Goal: Information Seeking & Learning: Learn about a topic

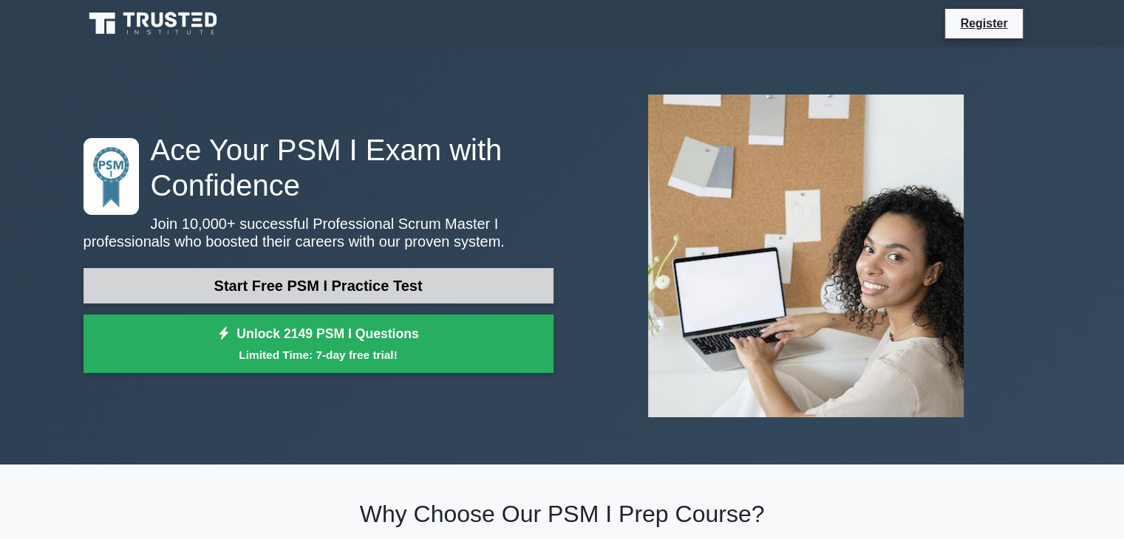
click at [400, 279] on link "Start Free PSM I Practice Test" at bounding box center [318, 285] width 470 height 35
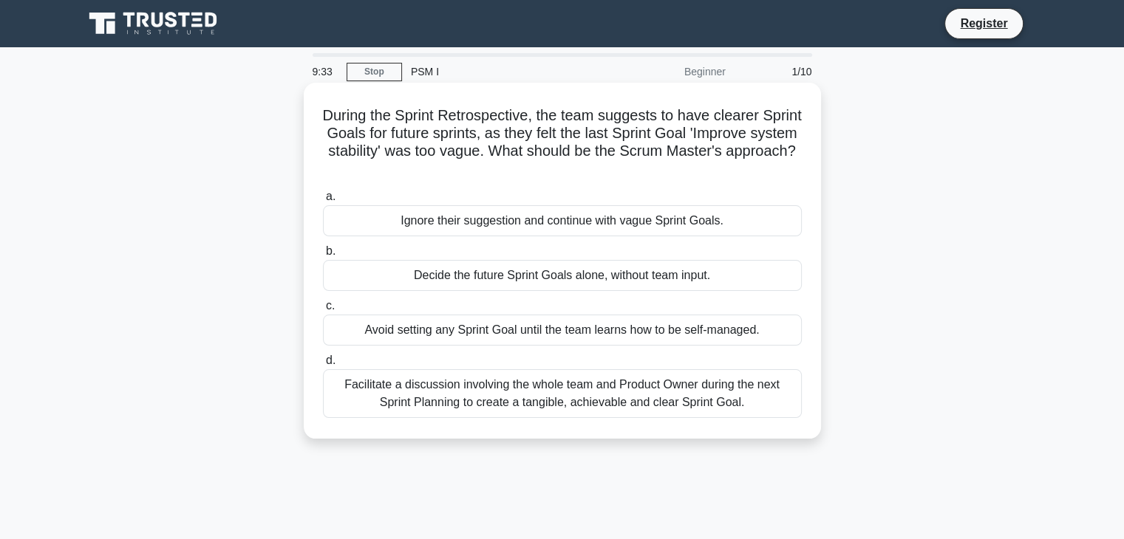
click at [471, 400] on div "Facilitate a discussion involving the whole team and Product Owner during the n…" at bounding box center [562, 393] width 479 height 49
click at [323, 366] on input "d. Facilitate a discussion involving the whole team and Product Owner during th…" at bounding box center [323, 361] width 0 height 10
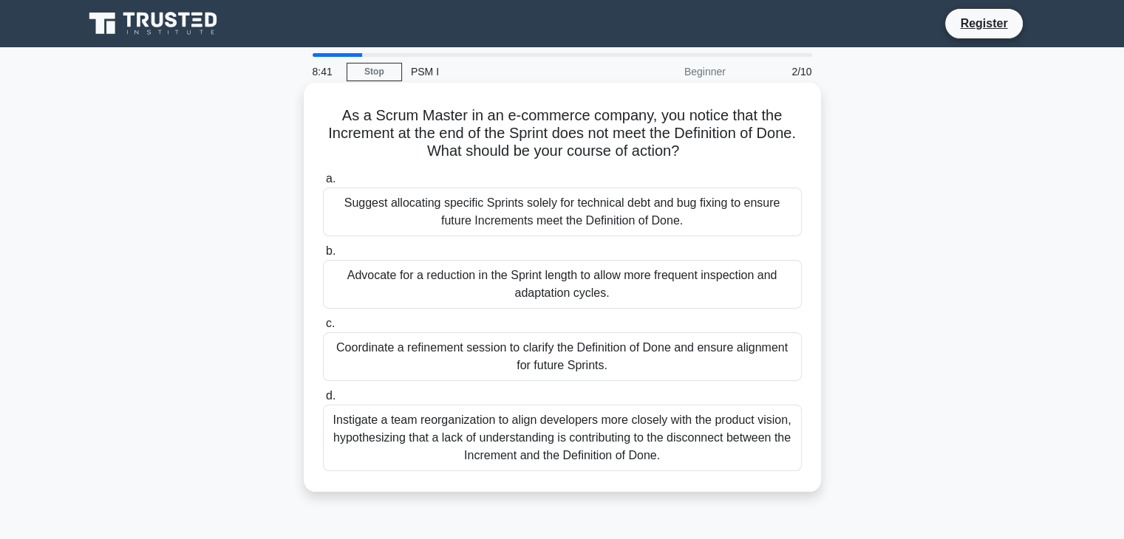
click at [540, 445] on div "Instigate a team reorganization to align developers more closely with the produ…" at bounding box center [562, 438] width 479 height 66
click at [323, 401] on input "d. Instigate a team reorganization to align developers more closely with the pr…" at bounding box center [323, 397] width 0 height 10
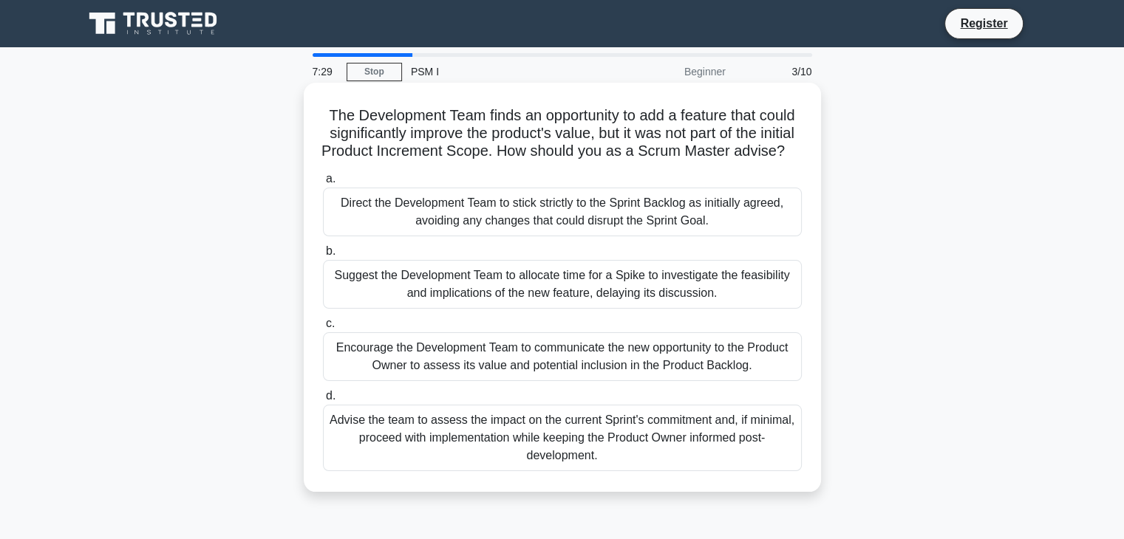
click at [414, 381] on div "Encourage the Development Team to communicate the new opportunity to the Produc…" at bounding box center [562, 356] width 479 height 49
click at [323, 329] on input "c. Encourage the Development Team to communicate the new opportunity to the Pro…" at bounding box center [323, 324] width 0 height 10
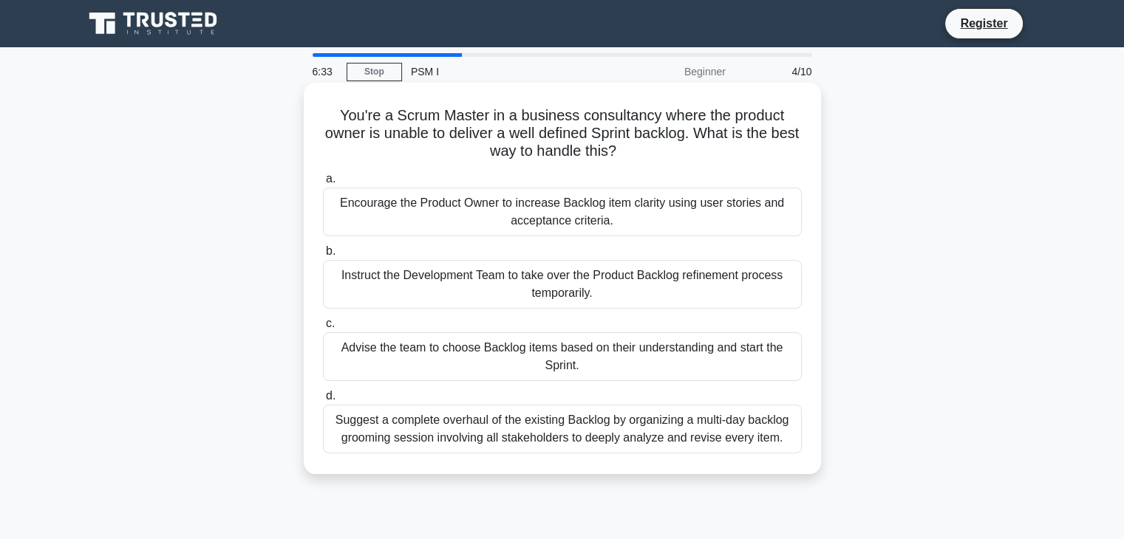
click at [629, 228] on div "Encourage the Product Owner to increase Backlog item clarity using user stories…" at bounding box center [562, 212] width 479 height 49
click at [323, 184] on input "a. Encourage the Product Owner to increase Backlog item clarity using user stor…" at bounding box center [323, 179] width 0 height 10
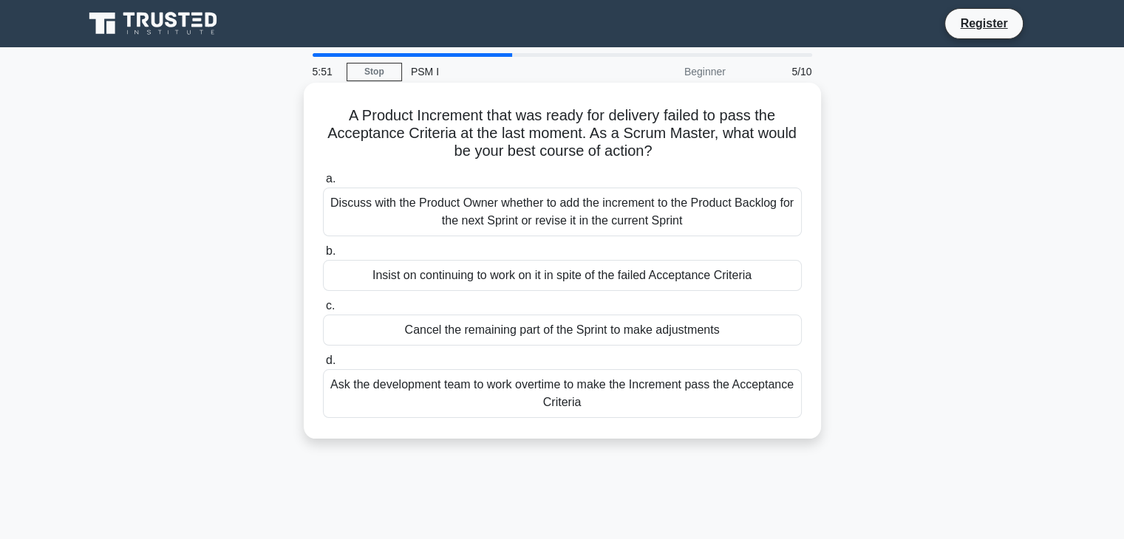
click at [473, 208] on div "Discuss with the Product Owner whether to add the increment to the Product Back…" at bounding box center [562, 212] width 479 height 49
click at [323, 184] on input "a. Discuss with the Product Owner whether to add the increment to the Product B…" at bounding box center [323, 179] width 0 height 10
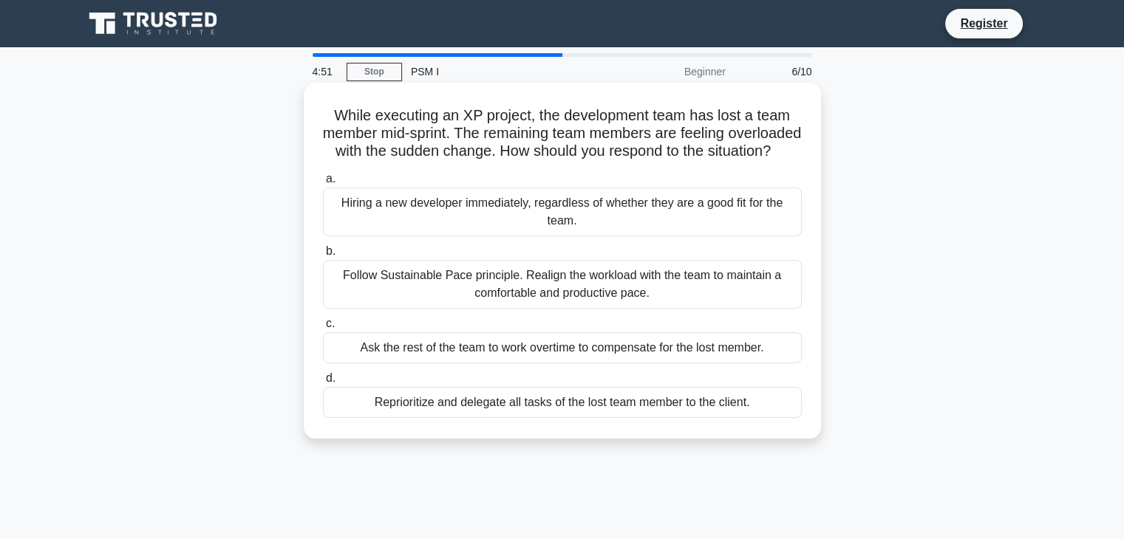
click at [451, 309] on div "Follow Sustainable Pace principle. Realign the workload with the team to mainta…" at bounding box center [562, 284] width 479 height 49
click at [323, 256] on input "b. Follow Sustainable Pace principle. Realign the workload with the team to mai…" at bounding box center [323, 252] width 0 height 10
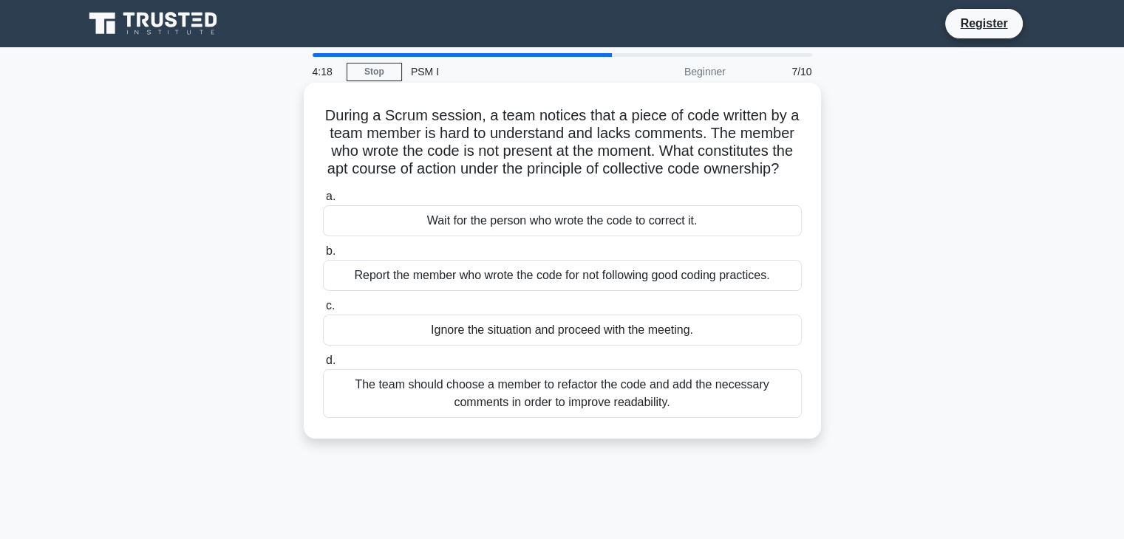
click at [558, 418] on div "The team should choose a member to refactor the code and add the necessary comm…" at bounding box center [562, 393] width 479 height 49
click at [323, 366] on input "d. The team should choose a member to refactor the code and add the necessary c…" at bounding box center [323, 361] width 0 height 10
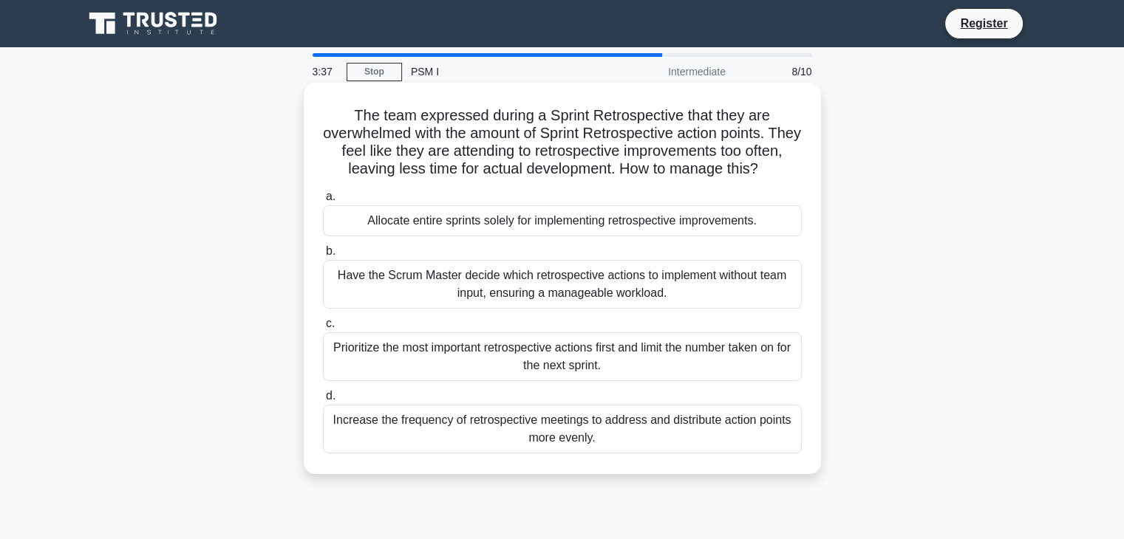
click at [664, 376] on div "Prioritize the most important retrospective actions first and limit the number …" at bounding box center [562, 356] width 479 height 49
click at [323, 329] on input "c. Prioritize the most important retrospective actions first and limit the numb…" at bounding box center [323, 324] width 0 height 10
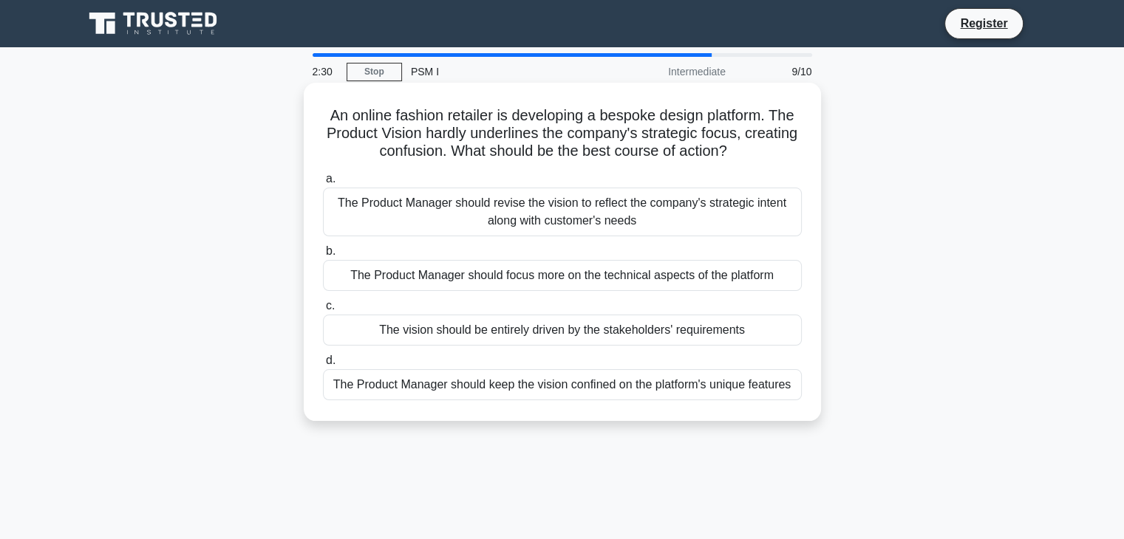
click at [468, 220] on div "The Product Manager should revise the vision to reflect the company's strategic…" at bounding box center [562, 212] width 479 height 49
click at [323, 184] on input "a. The Product Manager should revise the vision to reflect the company's strate…" at bounding box center [323, 179] width 0 height 10
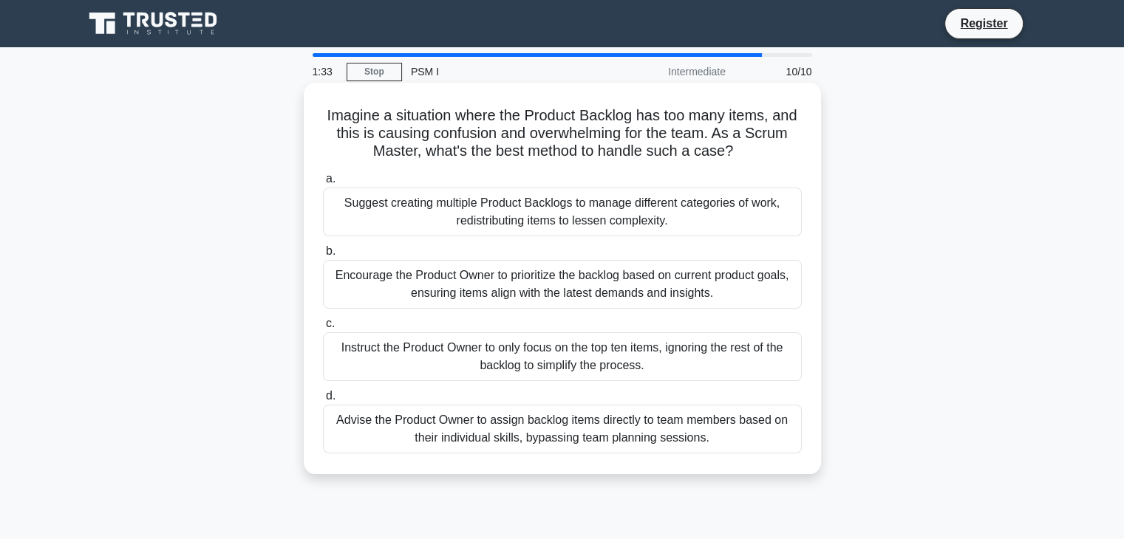
click at [431, 292] on div "Encourage the Product Owner to prioritize the backlog based on current product …" at bounding box center [562, 284] width 479 height 49
click at [323, 256] on input "b. Encourage the Product Owner to prioritize the backlog based on current produ…" at bounding box center [323, 252] width 0 height 10
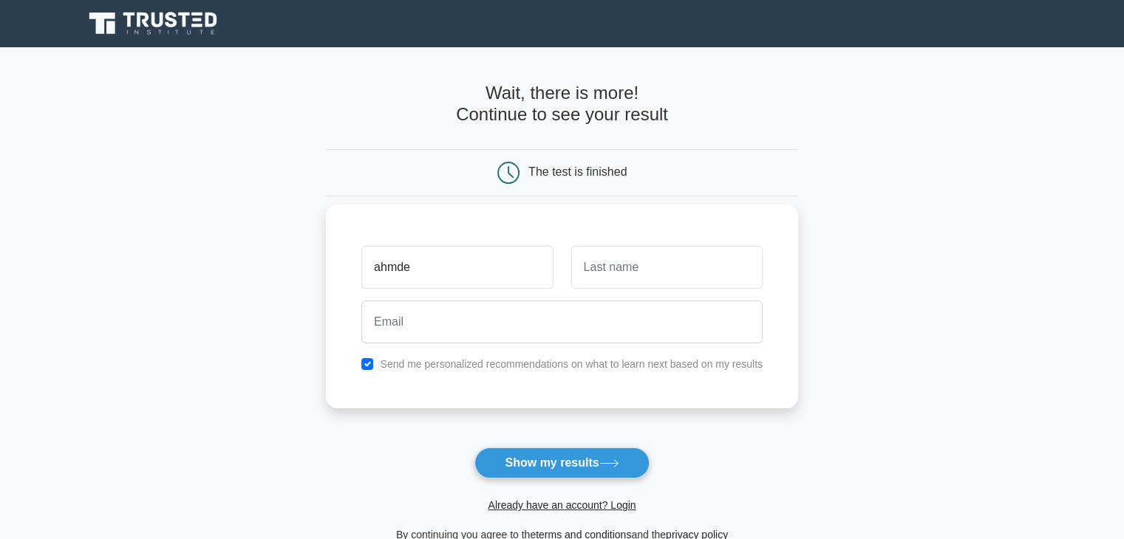
type input "ahmde"
click at [668, 281] on input "text" at bounding box center [666, 267] width 191 height 43
type input "sabri"
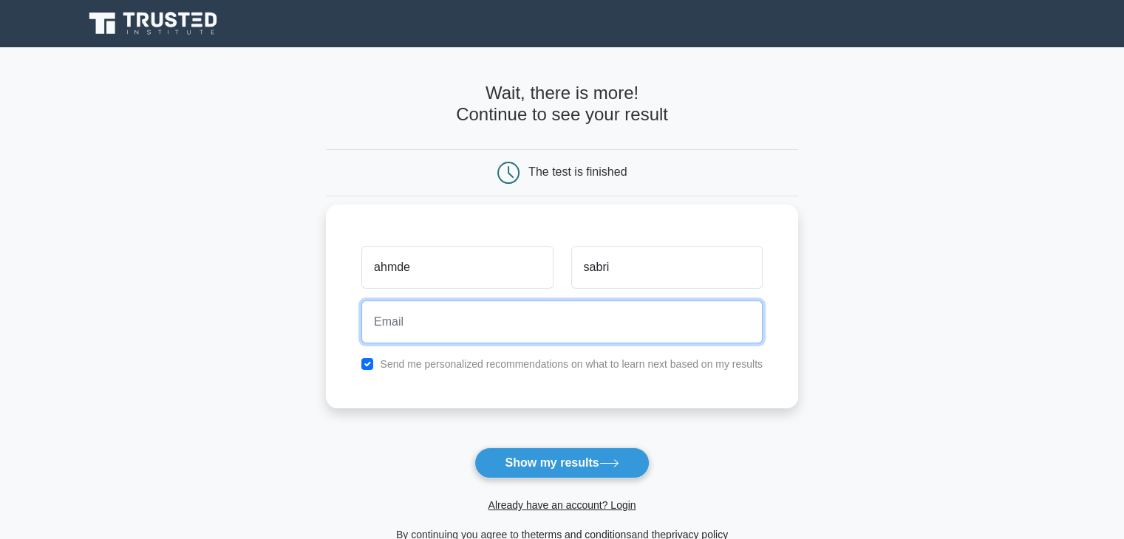
click at [491, 331] on input "email" at bounding box center [561, 322] width 401 height 43
type input "tintinbenben@googlemail.com"
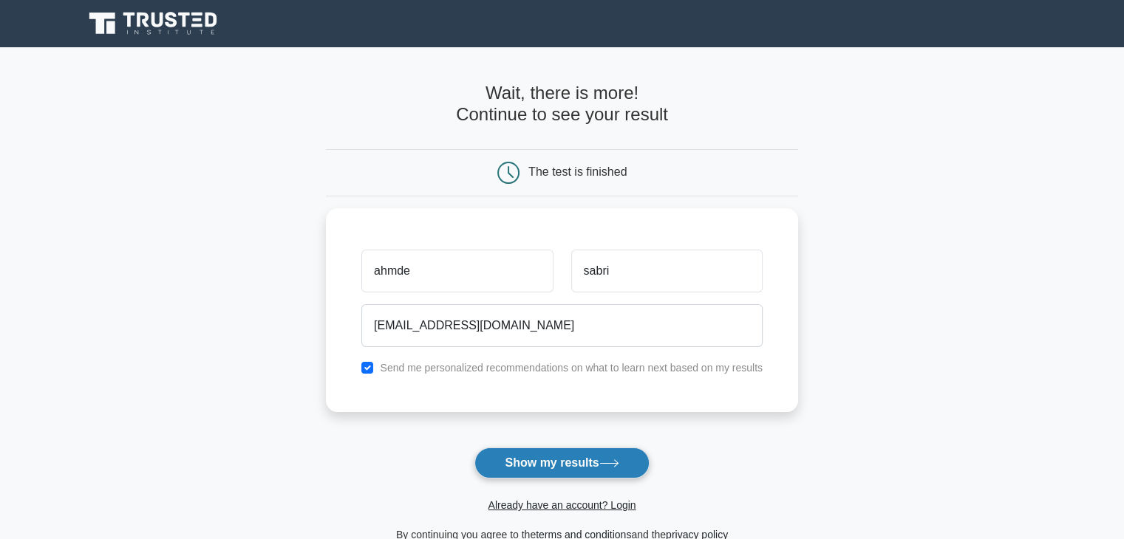
click at [547, 459] on button "Show my results" at bounding box center [561, 463] width 174 height 31
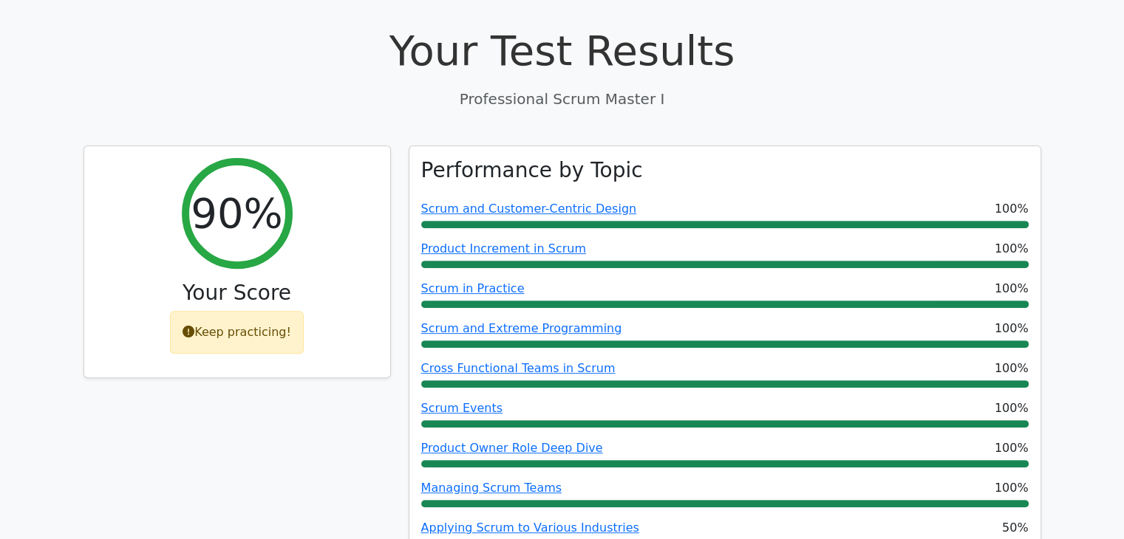
scroll to position [517, 0]
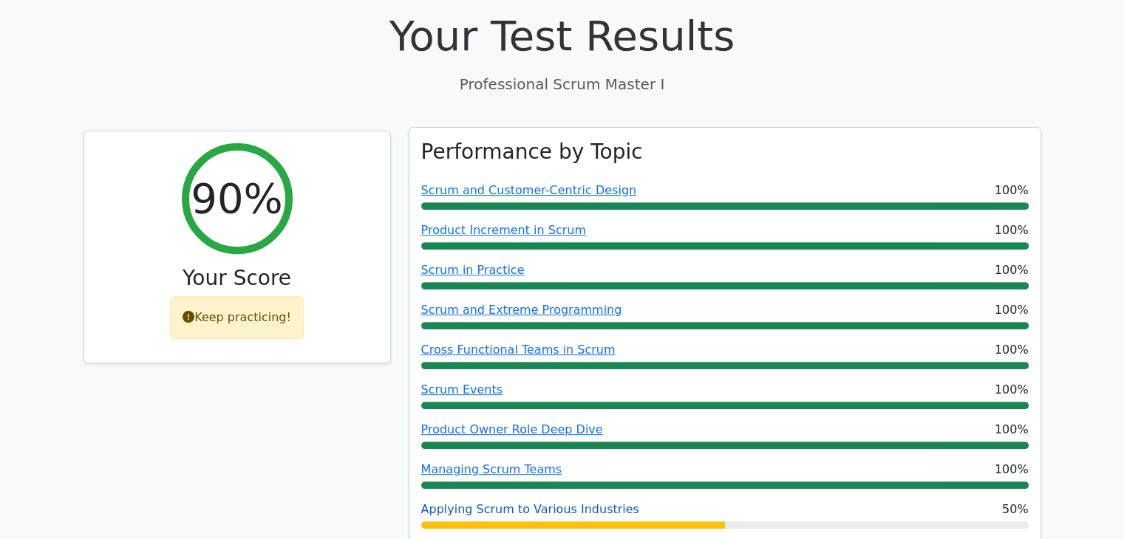
click at [567, 502] on link "Applying Scrum to Various Industries" at bounding box center [530, 509] width 218 height 14
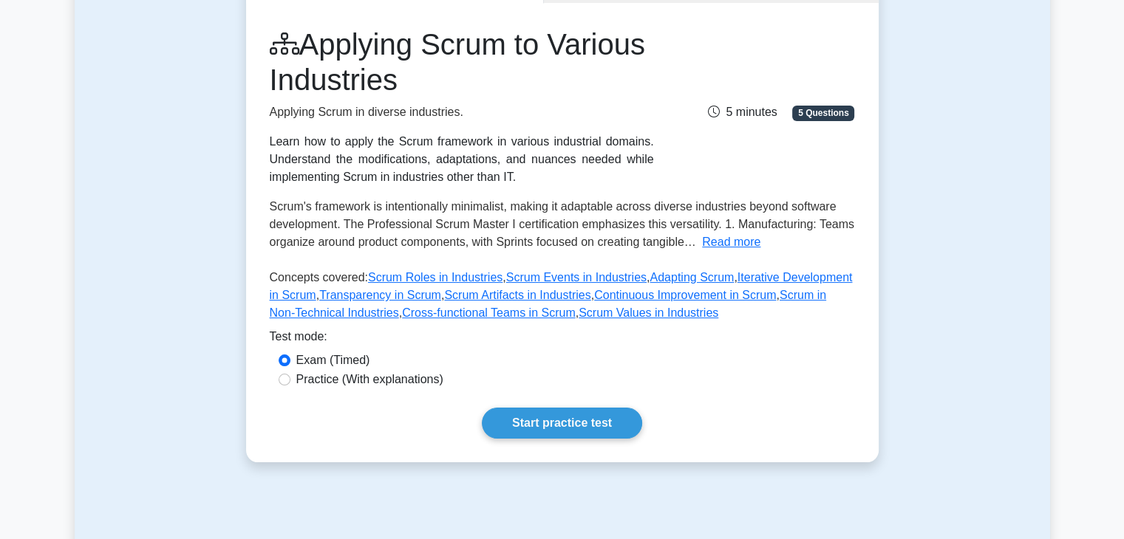
scroll to position [222, 0]
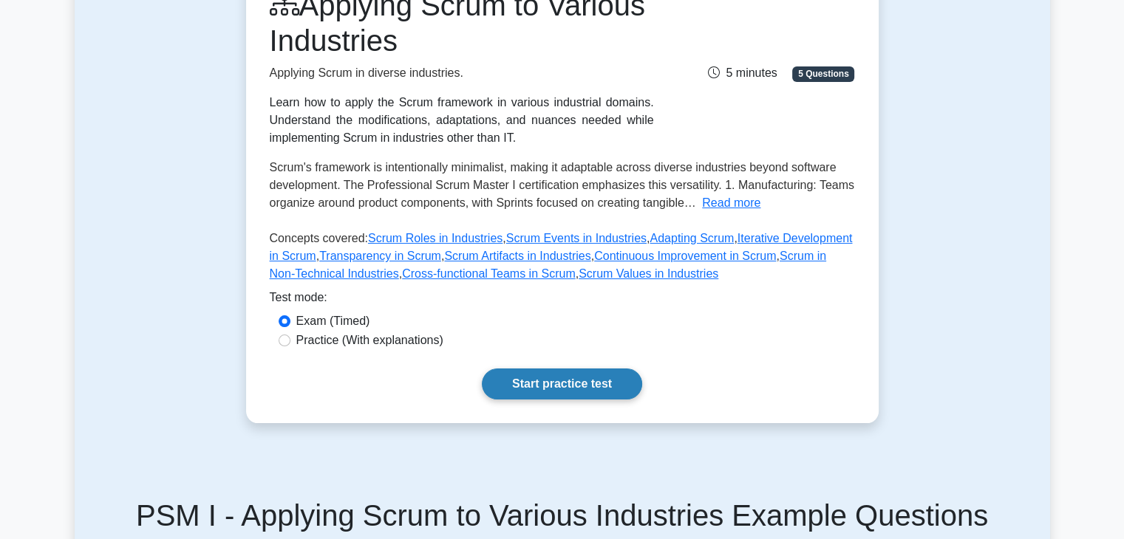
click at [550, 386] on link "Start practice test" at bounding box center [562, 384] width 160 height 31
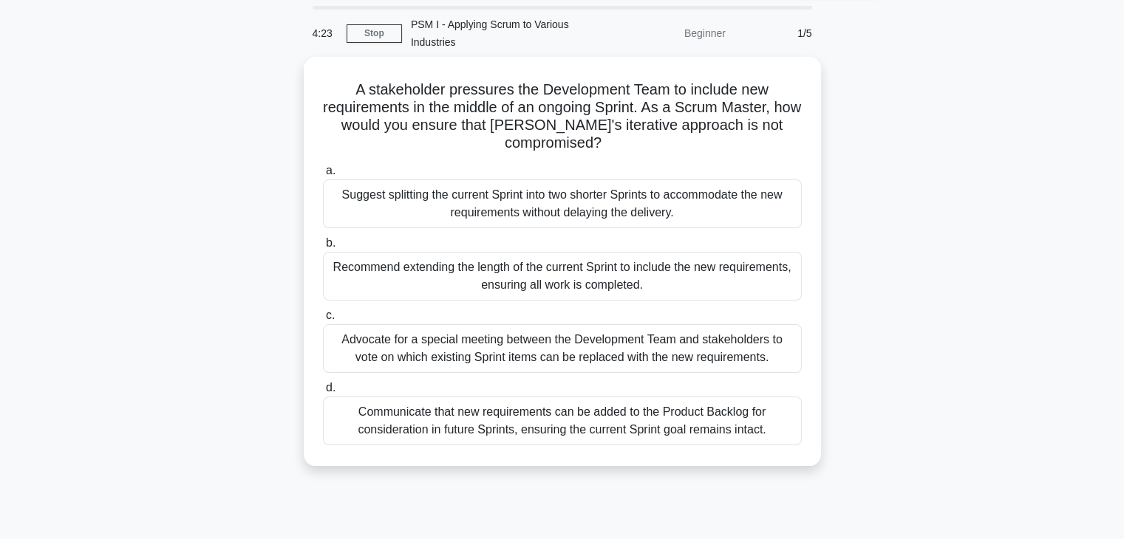
scroll to position [74, 0]
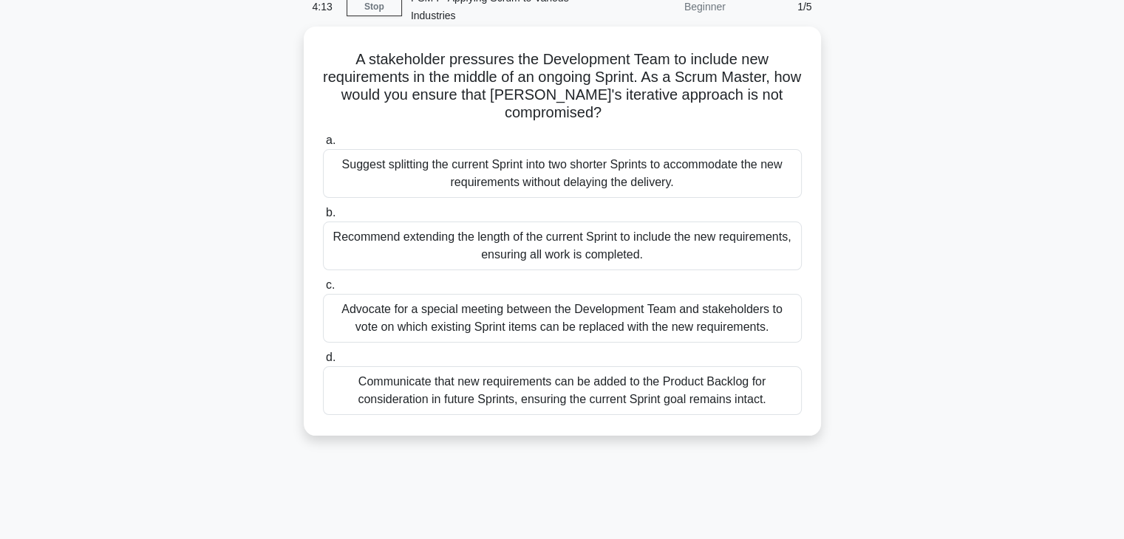
click at [466, 389] on div "Communicate that new requirements can be added to the Product Backlog for consi…" at bounding box center [562, 390] width 479 height 49
click at [323, 363] on input "d. Communicate that new requirements can be added to the Product Backlog for co…" at bounding box center [323, 358] width 0 height 10
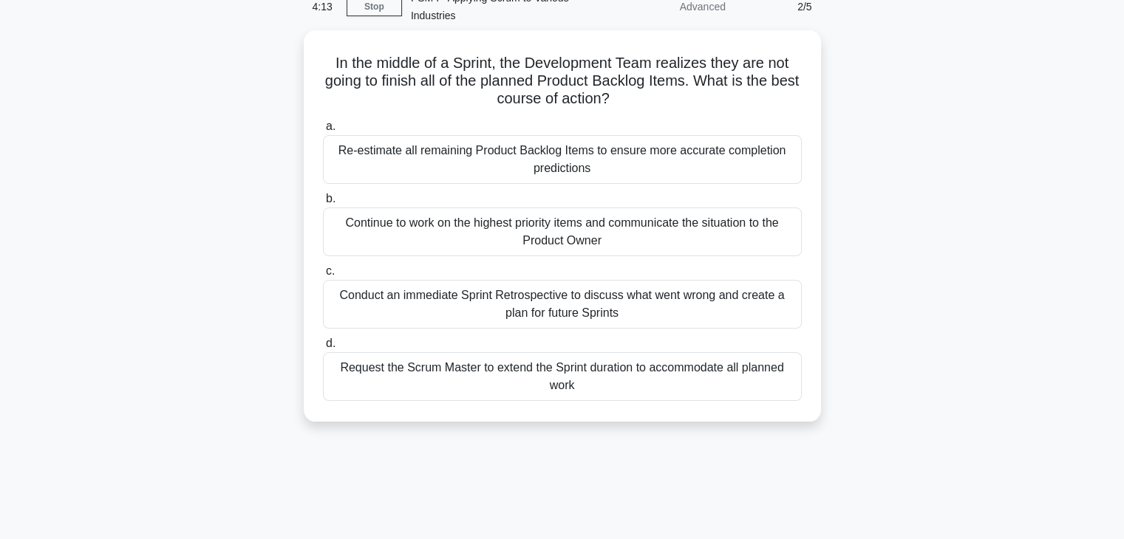
scroll to position [0, 0]
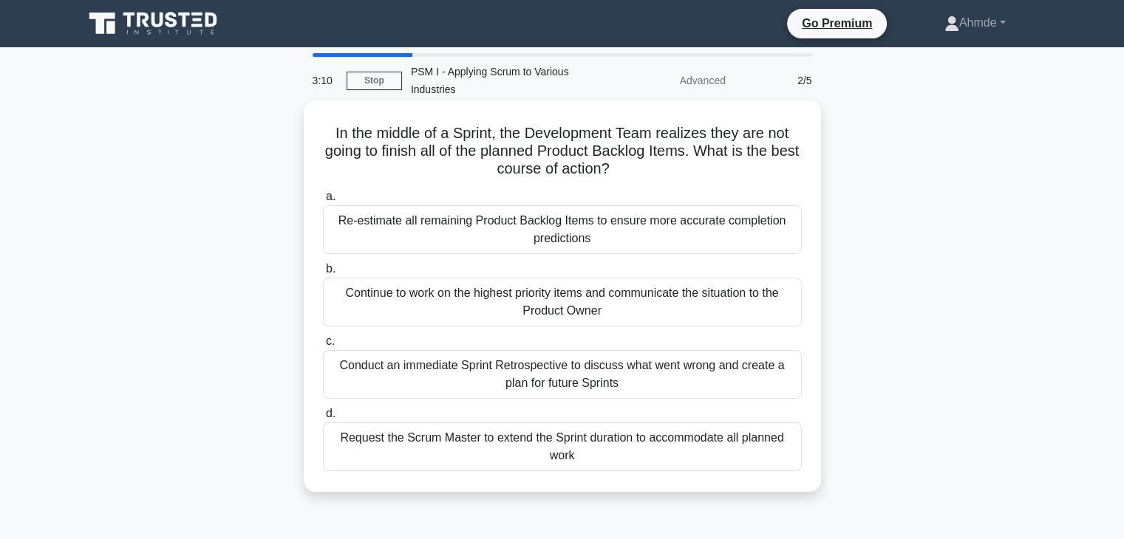
click at [486, 225] on div "Re-estimate all remaining Product Backlog Items to ensure more accurate complet…" at bounding box center [562, 229] width 479 height 49
click at [323, 202] on input "a. Re-estimate all remaining Product Backlog Items to ensure more accurate comp…" at bounding box center [323, 197] width 0 height 10
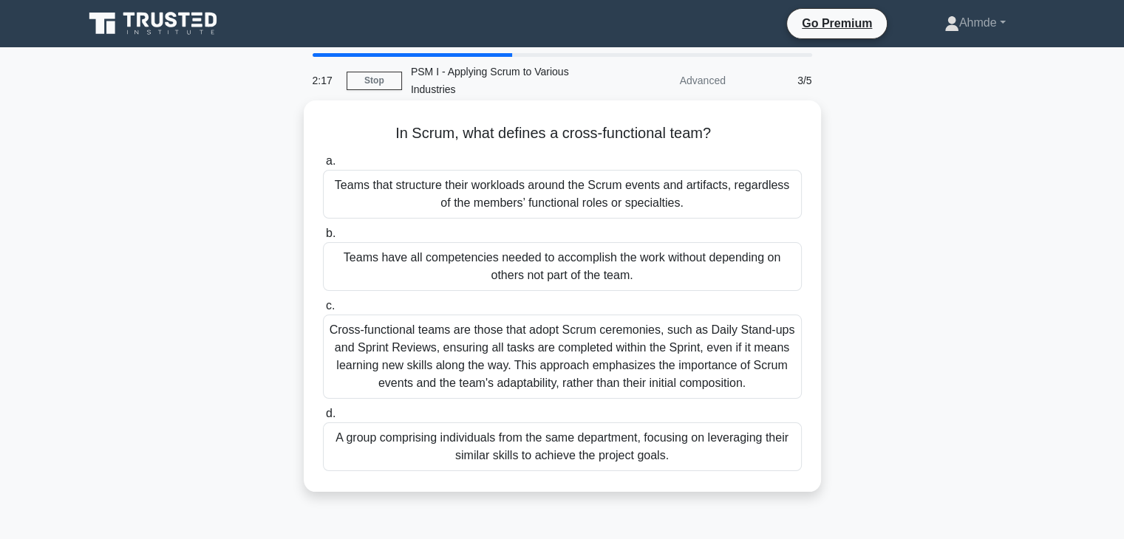
click at [492, 279] on div "Teams have all competencies needed to accomplish the work without depending on …" at bounding box center [562, 266] width 479 height 49
click at [323, 239] on input "b. Teams have all competencies needed to accomplish the work without depending …" at bounding box center [323, 234] width 0 height 10
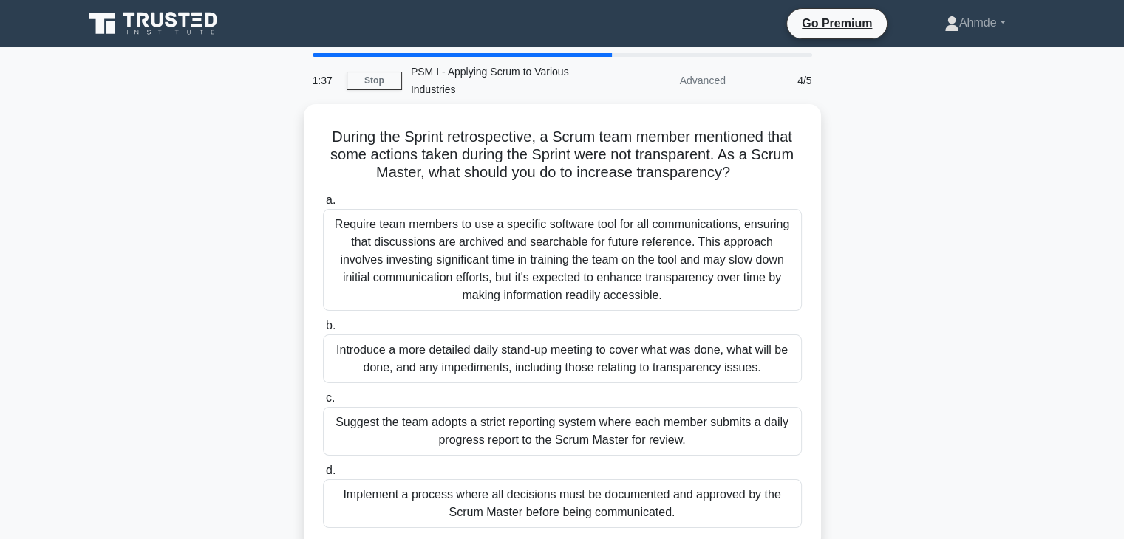
scroll to position [74, 0]
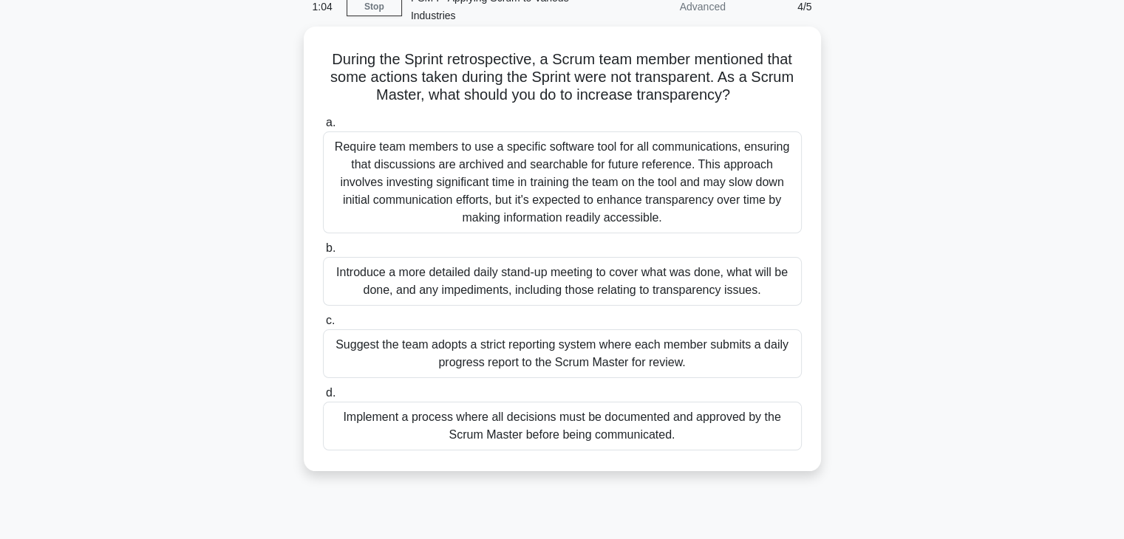
click at [449, 286] on div "Introduce a more detailed daily stand-up meeting to cover what was done, what w…" at bounding box center [562, 281] width 479 height 49
click at [323, 253] on input "b. Introduce a more detailed daily stand-up meeting to cover what was done, wha…" at bounding box center [323, 249] width 0 height 10
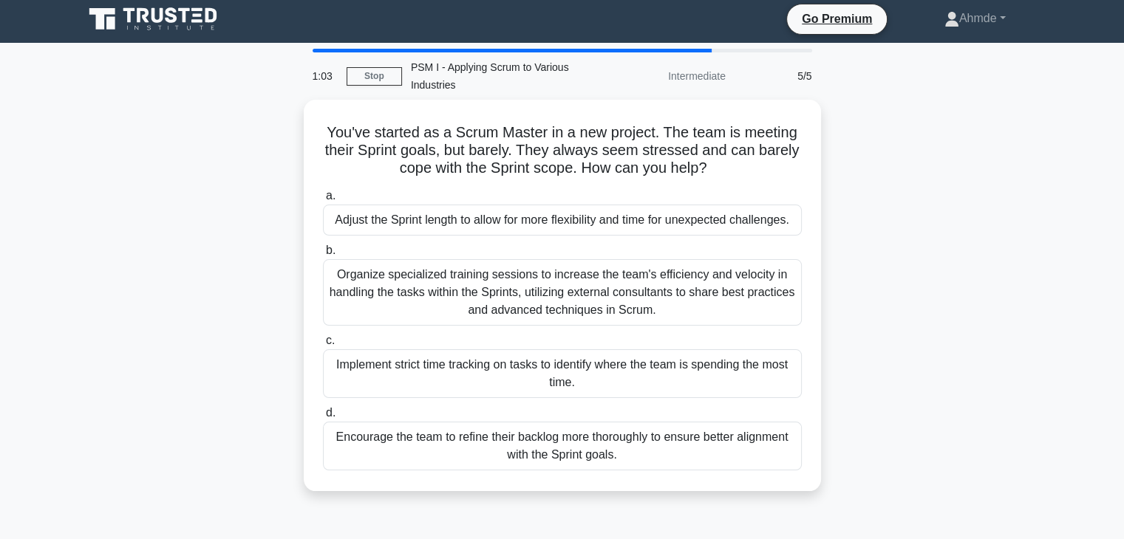
scroll to position [0, 0]
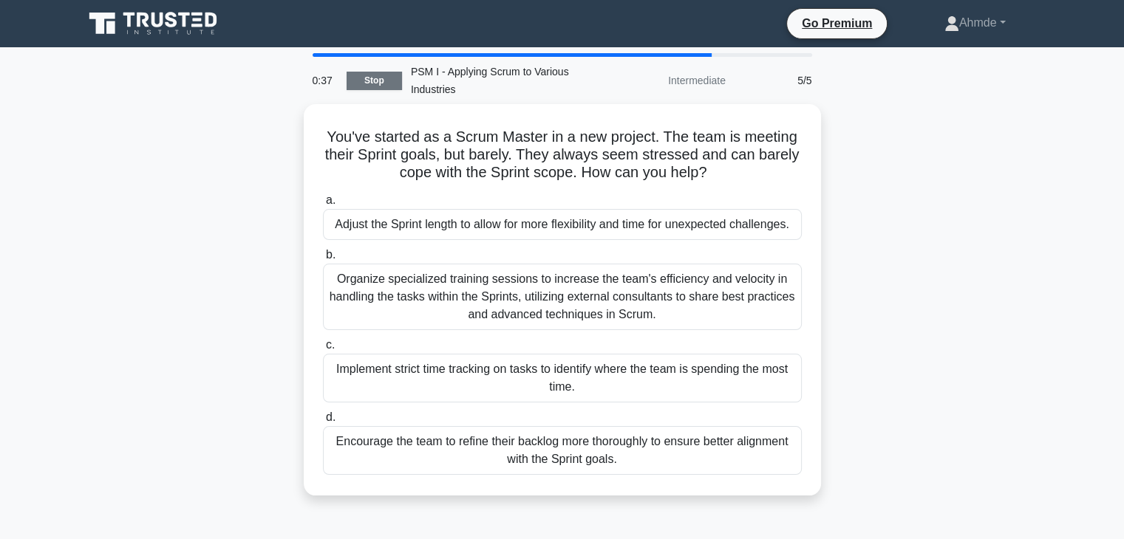
click at [369, 81] on link "Stop" at bounding box center [373, 81] width 55 height 18
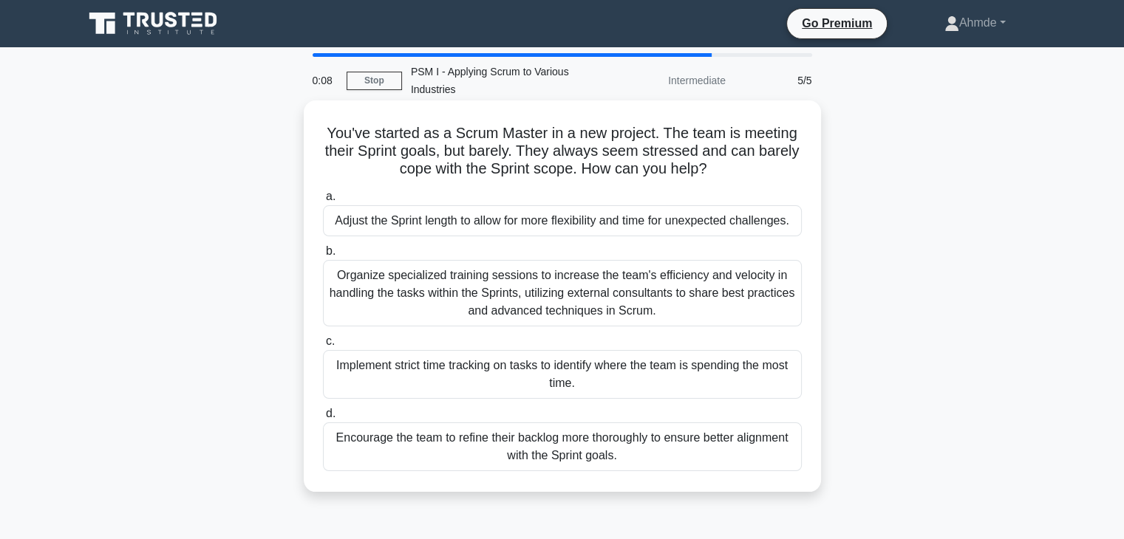
click at [508, 225] on div "Adjust the Sprint length to allow for more flexibility and time for unexpected …" at bounding box center [562, 220] width 479 height 31
click at [323, 202] on input "a. Adjust the Sprint length to allow for more flexibility and time for unexpect…" at bounding box center [323, 197] width 0 height 10
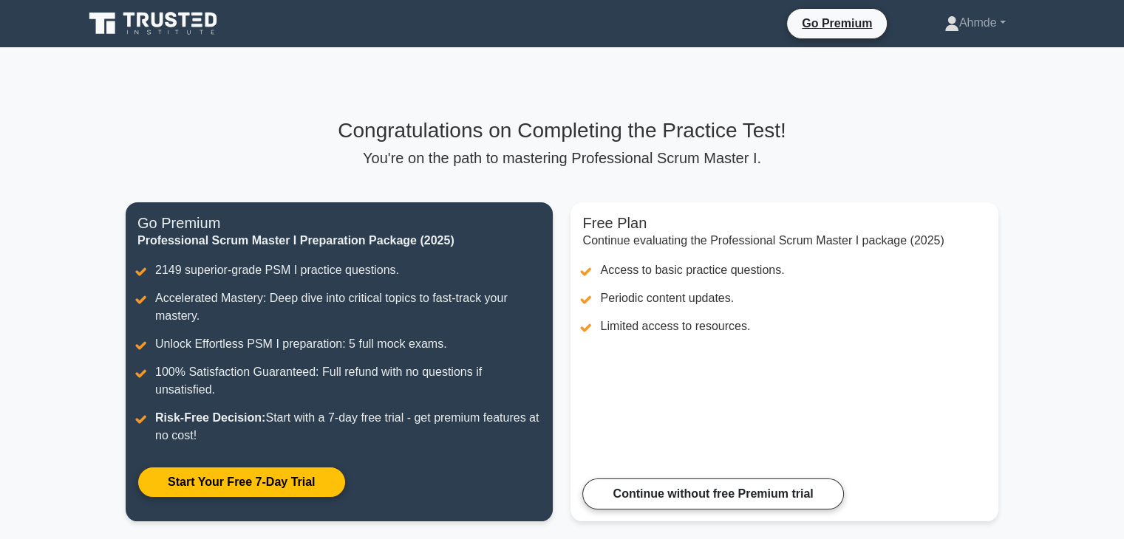
click at [567, 160] on p "You're on the path to mastering Professional Scrum Master I." at bounding box center [562, 158] width 872 height 18
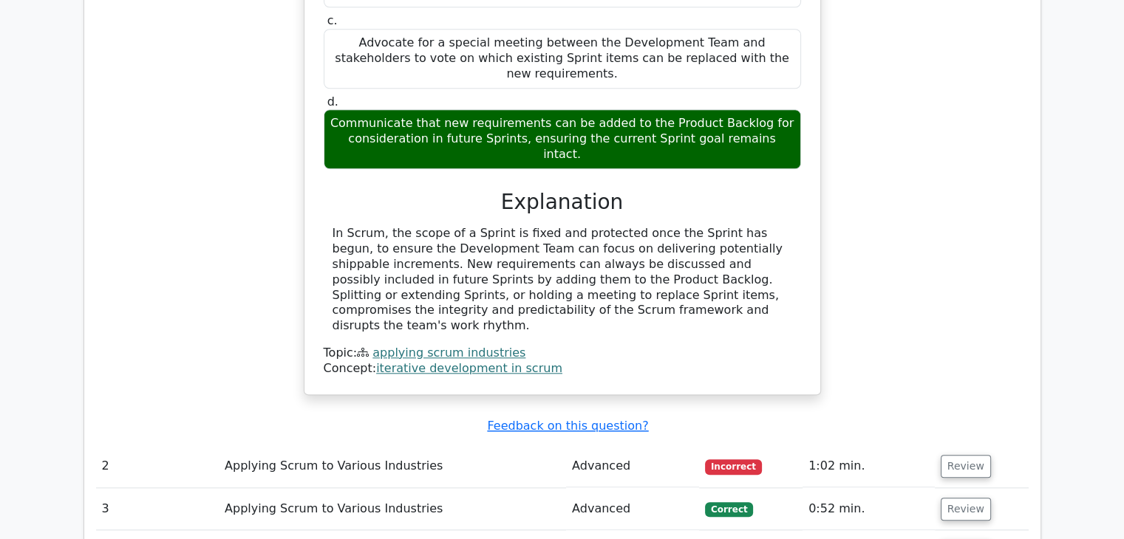
scroll to position [1477, 0]
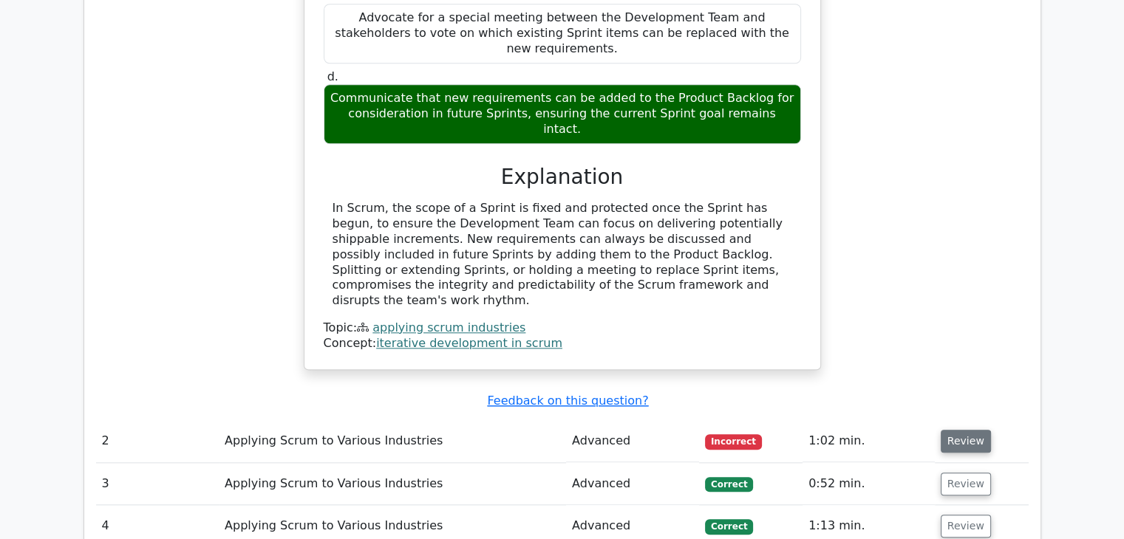
click at [959, 430] on button "Review" at bounding box center [965, 441] width 50 height 23
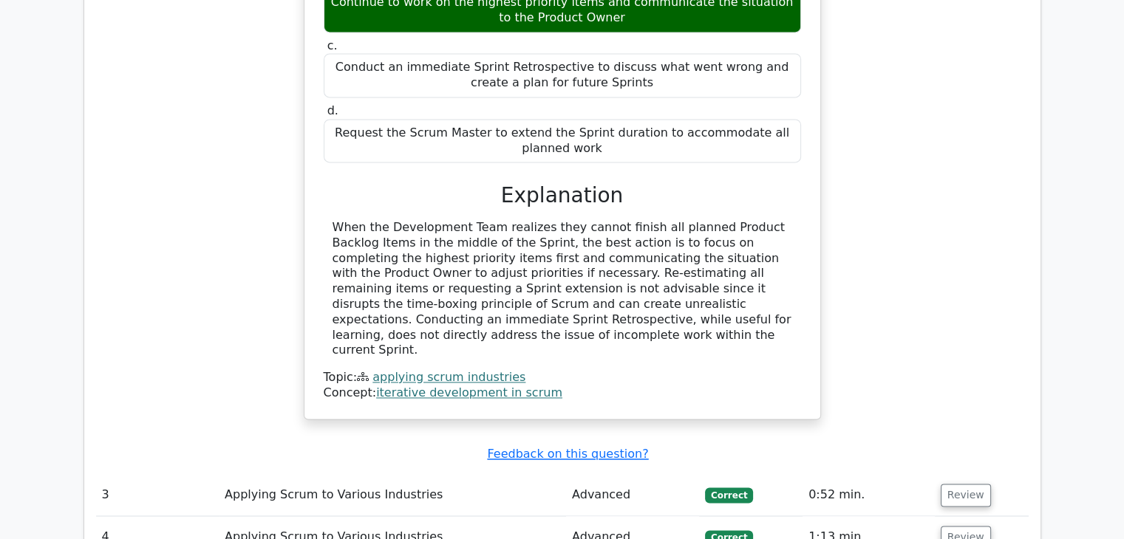
scroll to position [2142, 0]
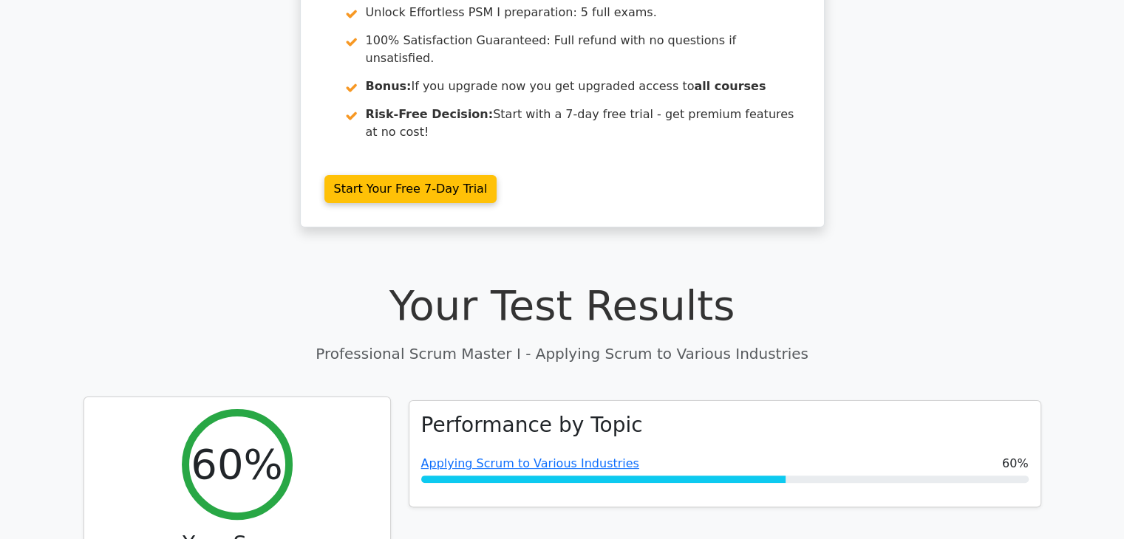
scroll to position [222, 0]
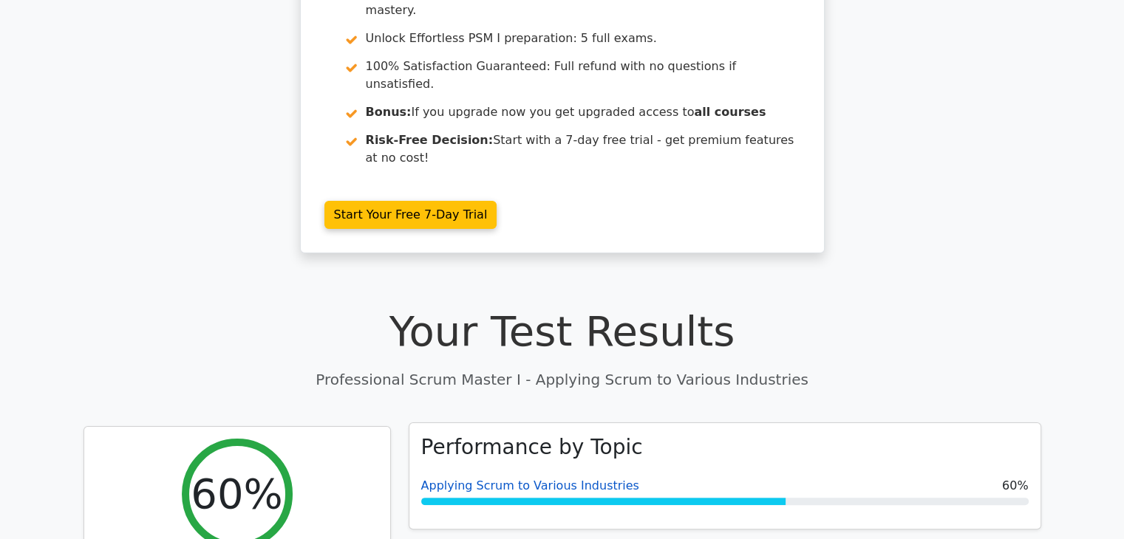
click at [573, 479] on link "Applying Scrum to Various Industries" at bounding box center [530, 486] width 218 height 14
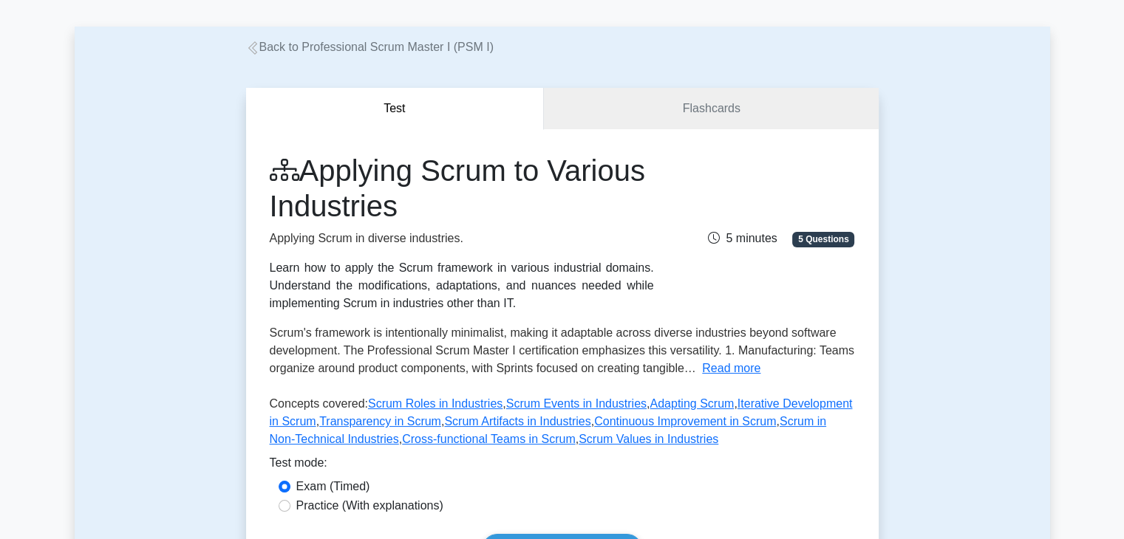
scroll to position [222, 0]
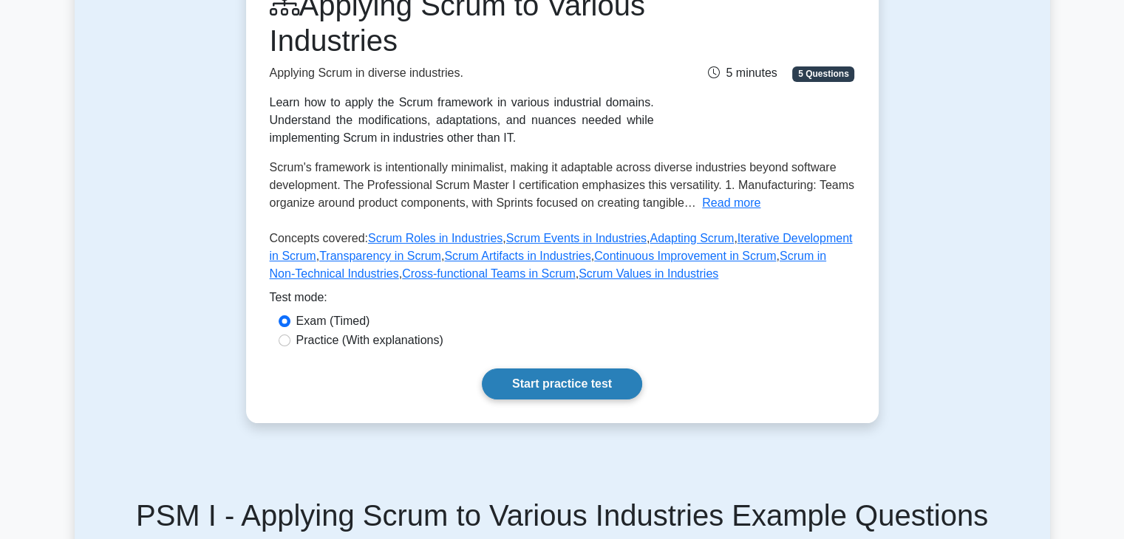
click at [570, 386] on link "Start practice test" at bounding box center [562, 384] width 160 height 31
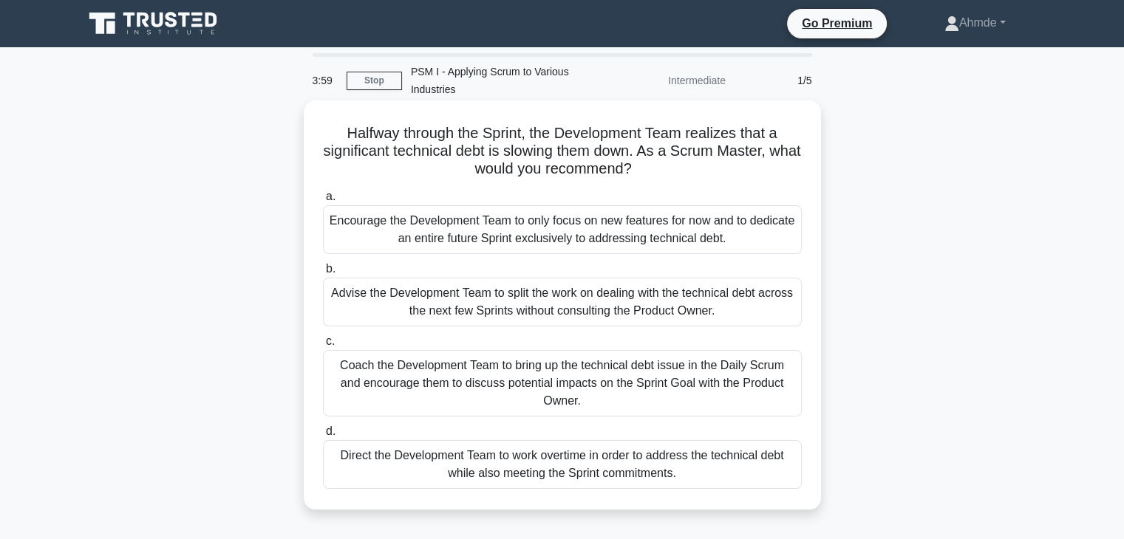
click at [618, 374] on div "Coach the Development Team to bring up the technical debt issue in the Daily Sc…" at bounding box center [562, 383] width 479 height 66
click at [323, 346] on input "c. Coach the Development Team to bring up the technical debt issue in the Daily…" at bounding box center [323, 342] width 0 height 10
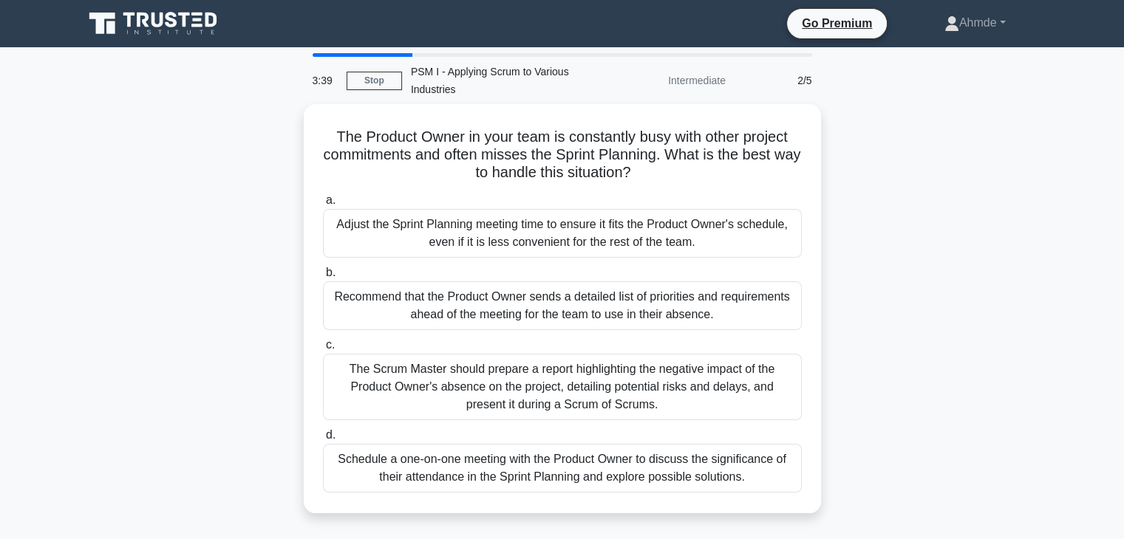
scroll to position [74, 0]
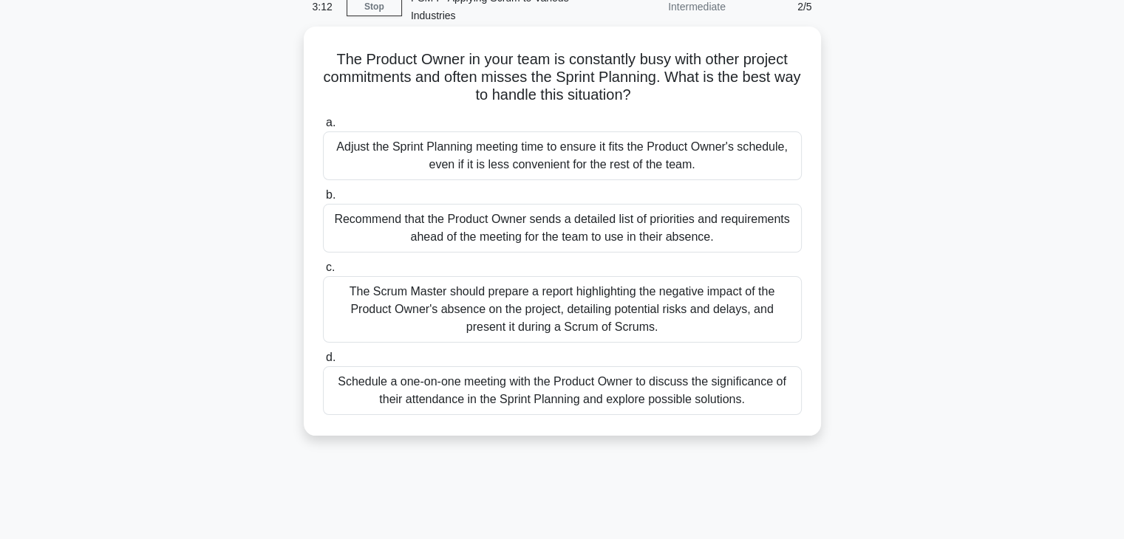
click at [547, 399] on div "Schedule a one-on-one meeting with the Product Owner to discuss the significanc…" at bounding box center [562, 390] width 479 height 49
click at [323, 363] on input "d. Schedule a one-on-one meeting with the Product Owner to discuss the signific…" at bounding box center [323, 358] width 0 height 10
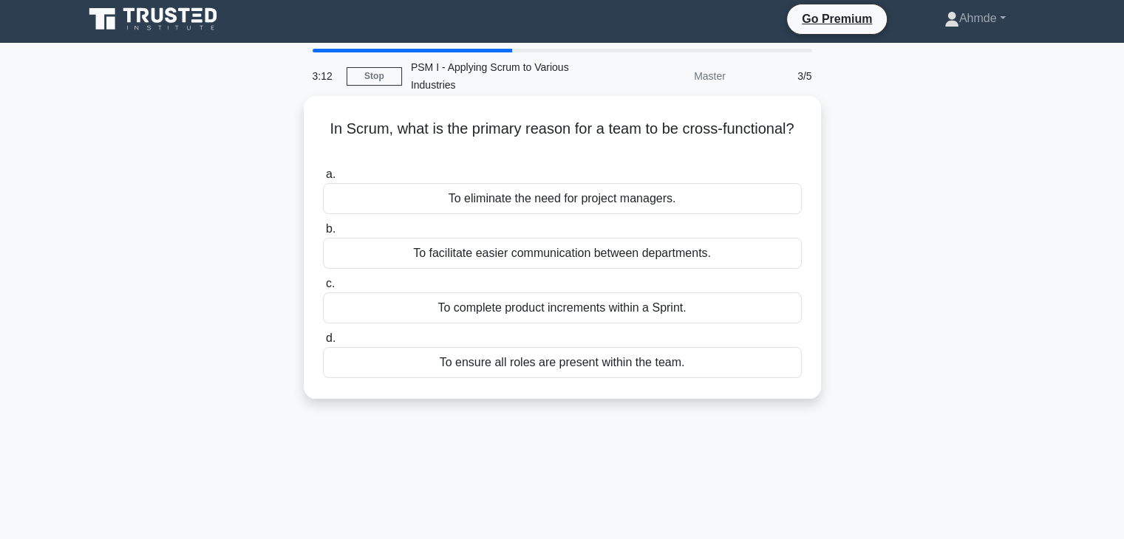
scroll to position [0, 0]
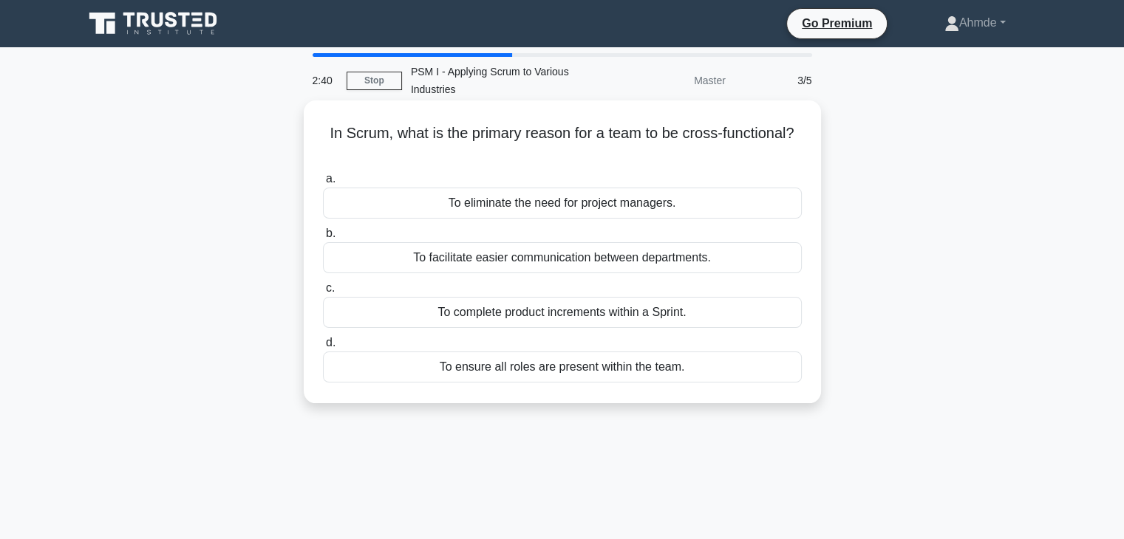
click at [583, 373] on div "To ensure all roles are present within the team." at bounding box center [562, 367] width 479 height 31
click at [323, 348] on input "d. To ensure all roles are present within the team." at bounding box center [323, 343] width 0 height 10
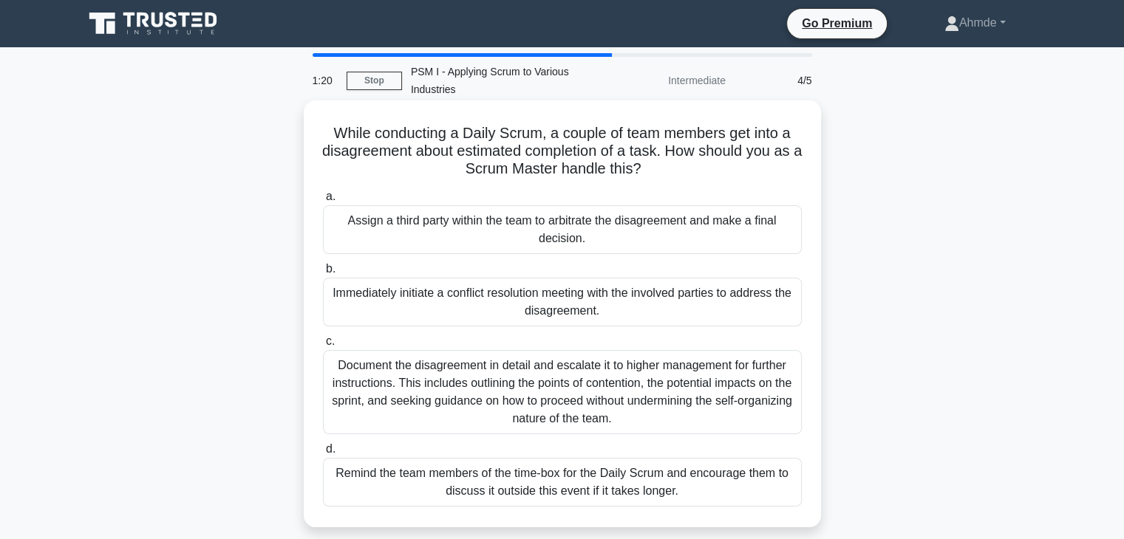
click at [494, 492] on div "Remind the team members of the time-box for the Daily Scrum and encourage them …" at bounding box center [562, 482] width 479 height 49
click at [323, 454] on input "d. Remind the team members of the time-box for the Daily Scrum and encourage th…" at bounding box center [323, 450] width 0 height 10
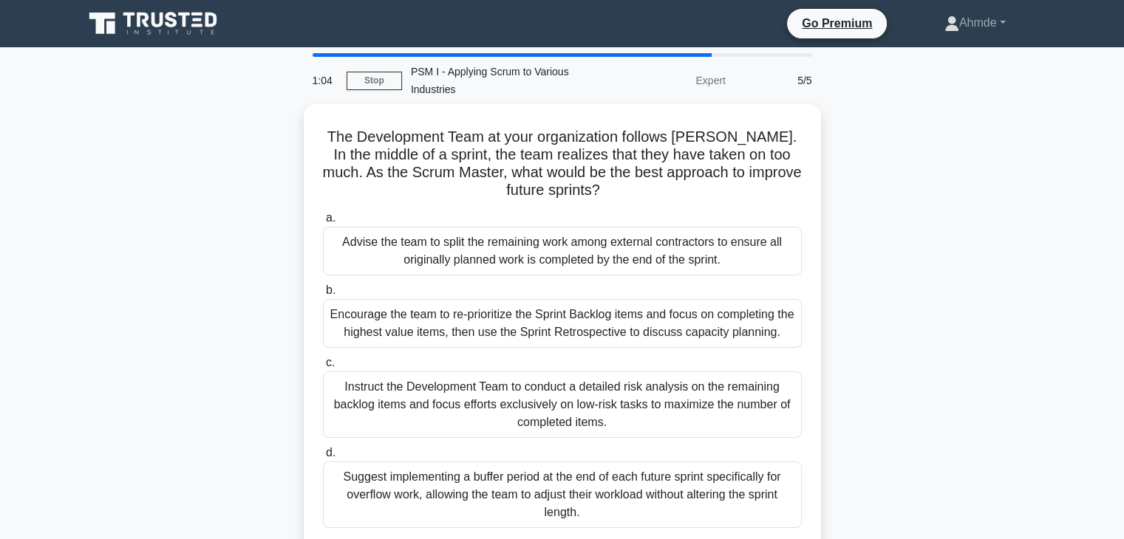
scroll to position [74, 0]
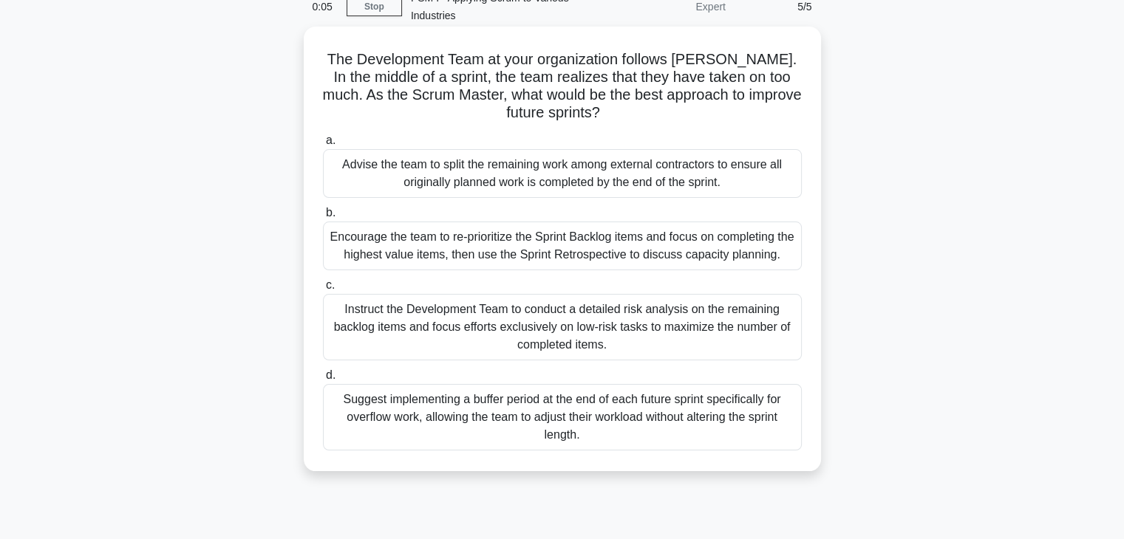
click at [458, 253] on div "Encourage the team to re-prioritize the Sprint Backlog items and focus on compl…" at bounding box center [562, 246] width 479 height 49
click at [323, 218] on input "b. Encourage the team to re-prioritize the Sprint Backlog items and focus on co…" at bounding box center [323, 213] width 0 height 10
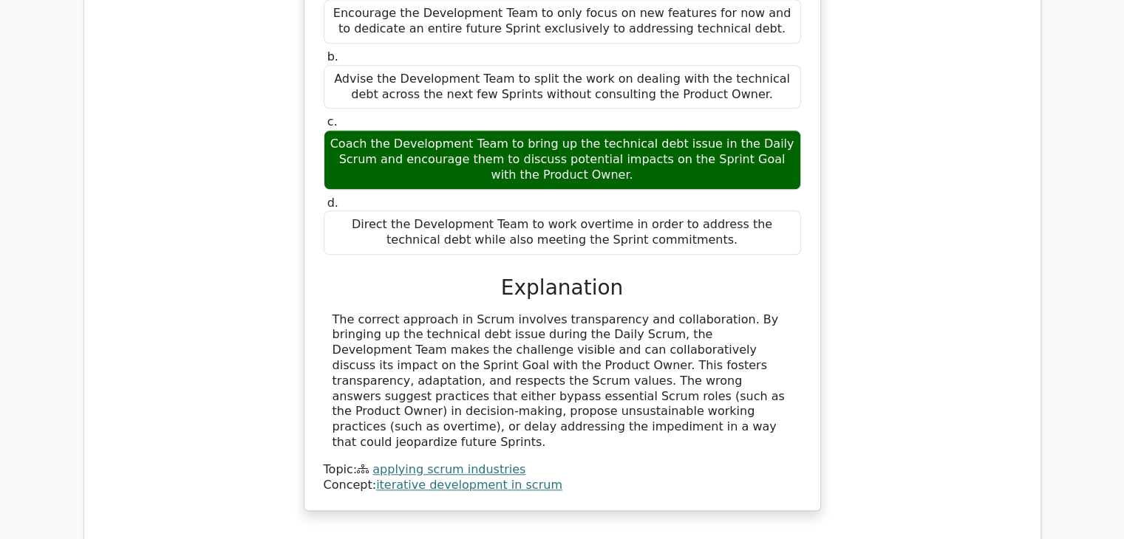
scroll to position [1551, 0]
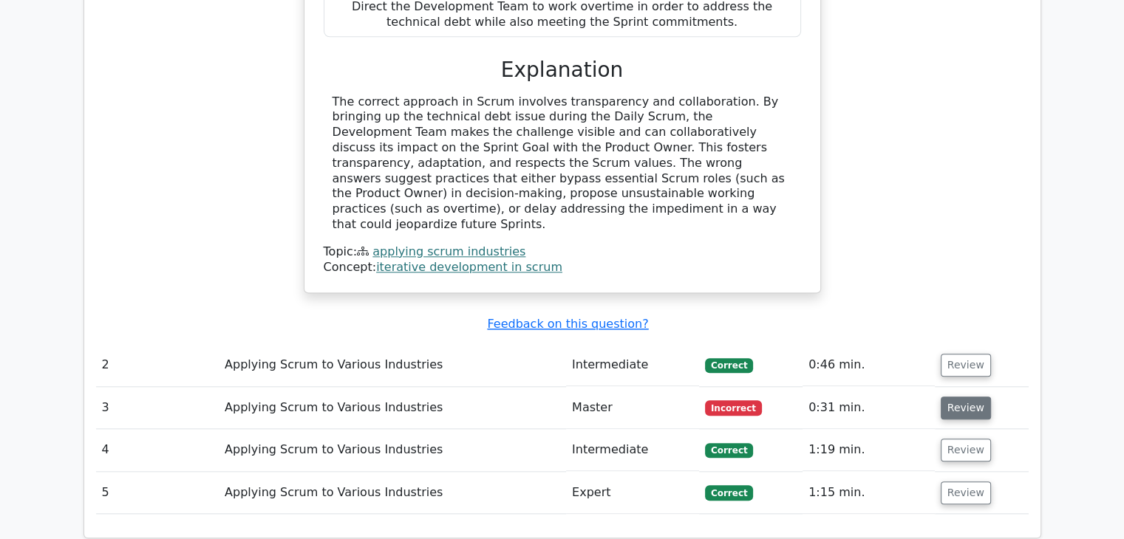
click at [948, 397] on button "Review" at bounding box center [965, 408] width 50 height 23
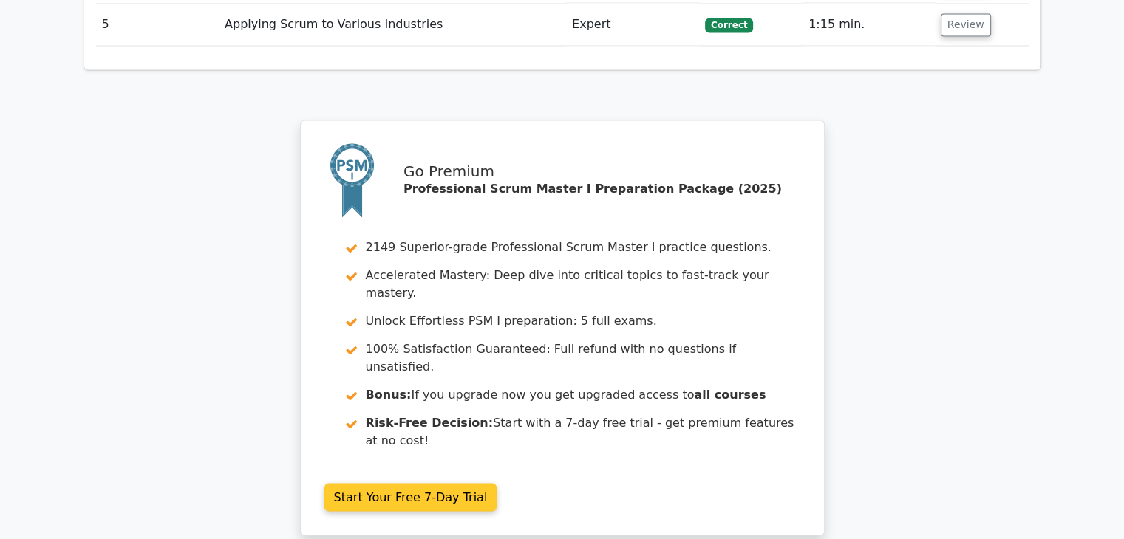
scroll to position [2733, 0]
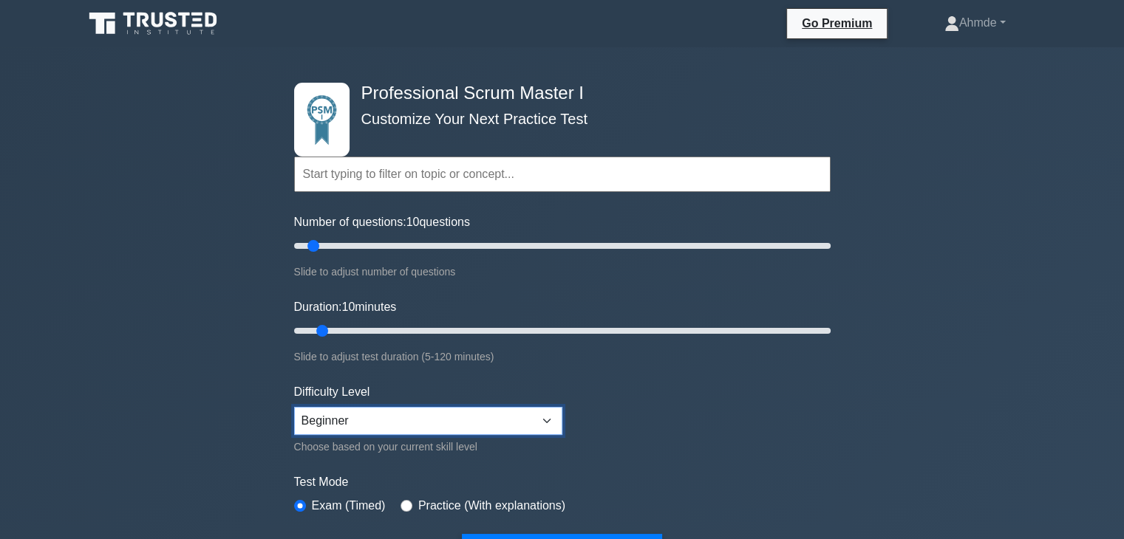
click at [536, 420] on select "Beginner Intermediate Expert" at bounding box center [428, 421] width 268 height 28
click at [294, 407] on select "Beginner Intermediate Expert" at bounding box center [428, 421] width 268 height 28
type input "20"
click at [340, 248] on input "Number of questions: 20 questions" at bounding box center [562, 246] width 536 height 18
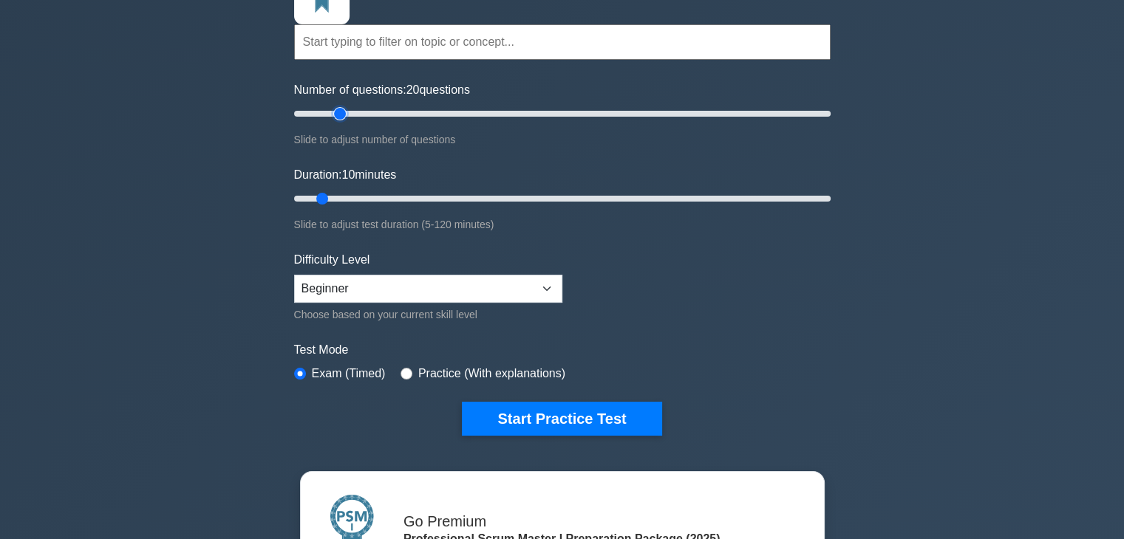
scroll to position [148, 0]
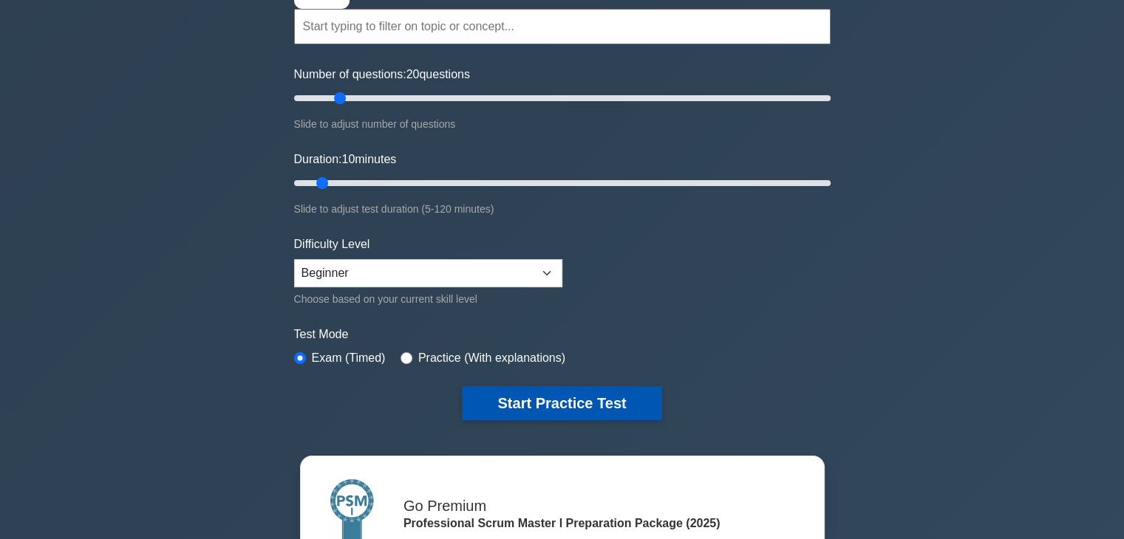
click at [615, 396] on button "Start Practice Test" at bounding box center [561, 403] width 199 height 34
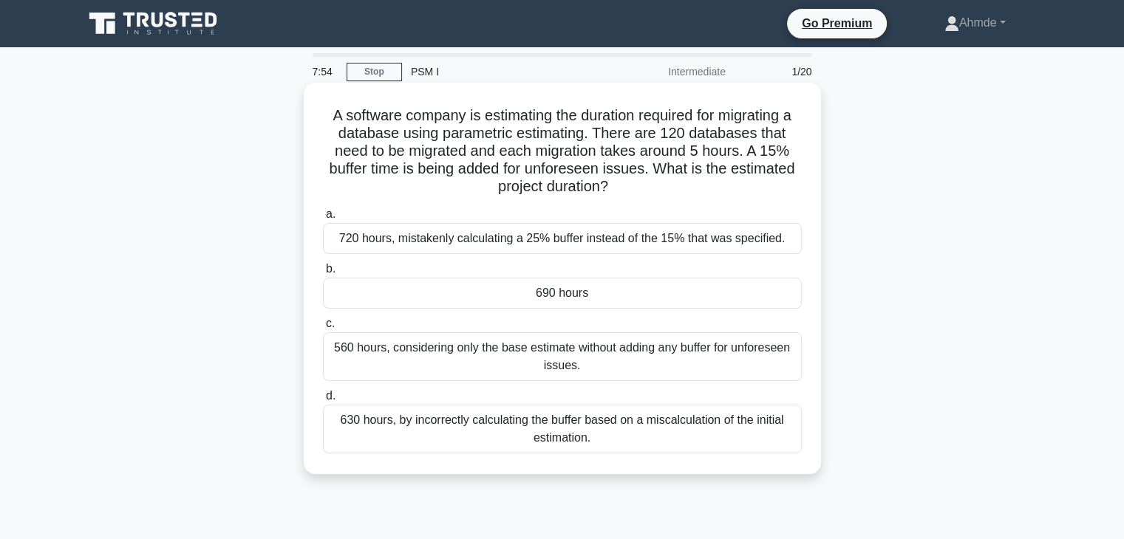
click at [567, 242] on div "720 hours, mistakenly calculating a 25% buffer instead of the 15% that was spec…" at bounding box center [562, 238] width 479 height 31
click at [323, 219] on input "a. 720 hours, mistakenly calculating a 25% buffer instead of the 15% that was s…" at bounding box center [323, 215] width 0 height 10
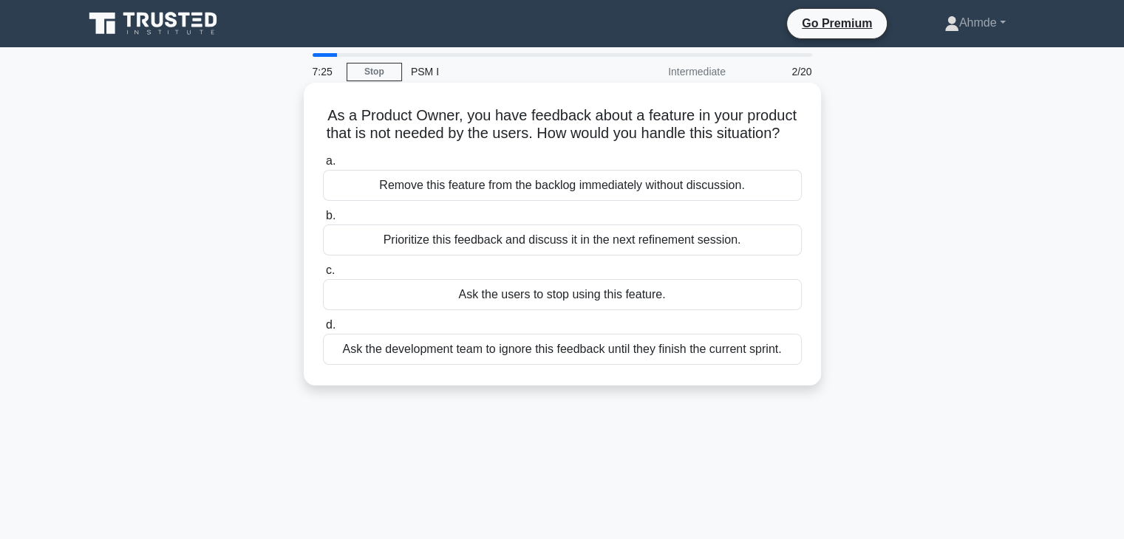
click at [554, 256] on div "Prioritize this feedback and discuss it in the next refinement session." at bounding box center [562, 240] width 479 height 31
click at [323, 221] on input "b. Prioritize this feedback and discuss it in the next refinement session." at bounding box center [323, 216] width 0 height 10
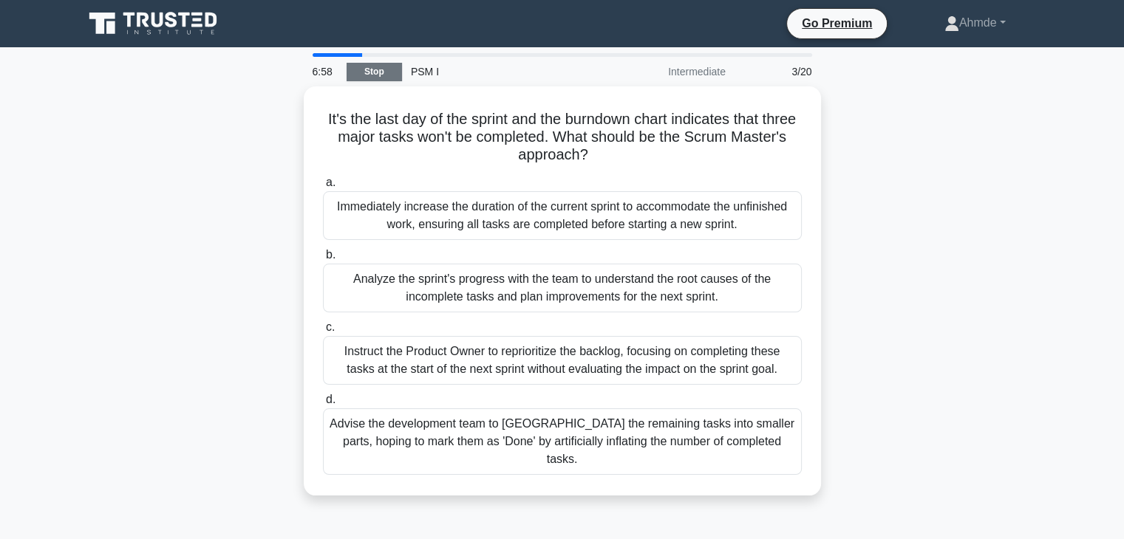
click at [373, 74] on link "Stop" at bounding box center [373, 72] width 55 height 18
